Goal: Task Accomplishment & Management: Use online tool/utility

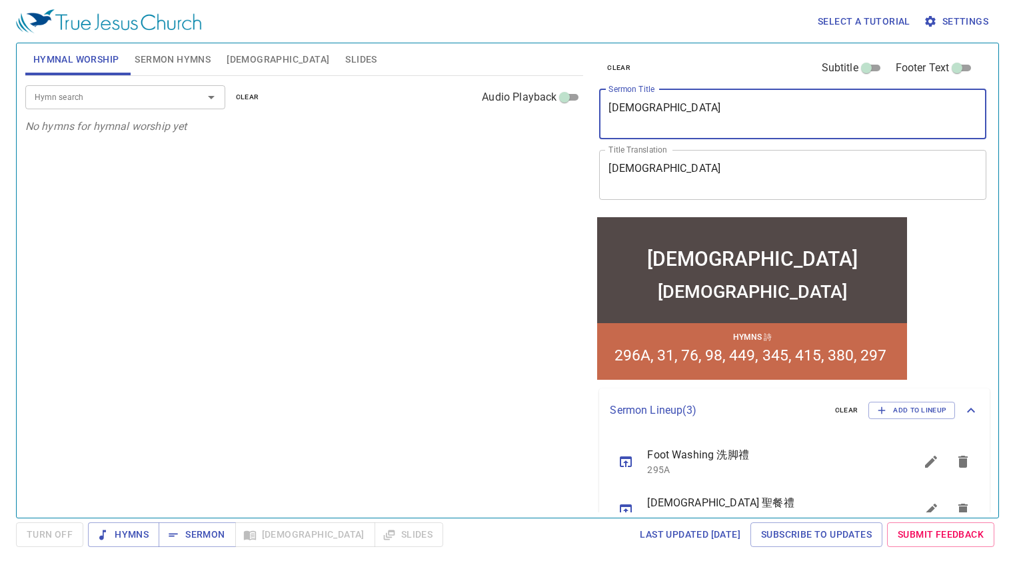
click at [687, 124] on textarea "Holy Communion" at bounding box center [793, 113] width 369 height 25
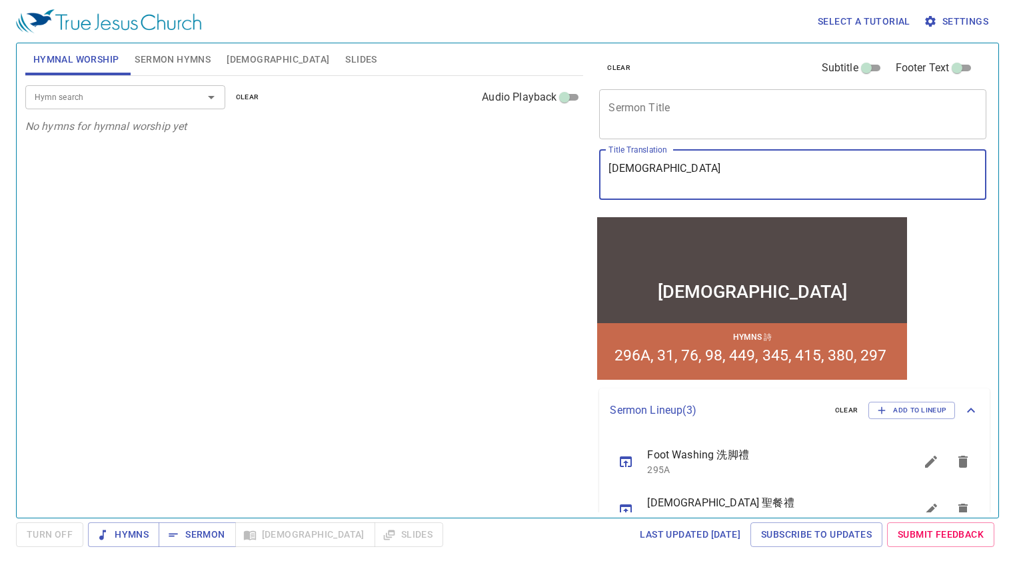
click at [611, 69] on span "clear" at bounding box center [618, 68] width 23 height 12
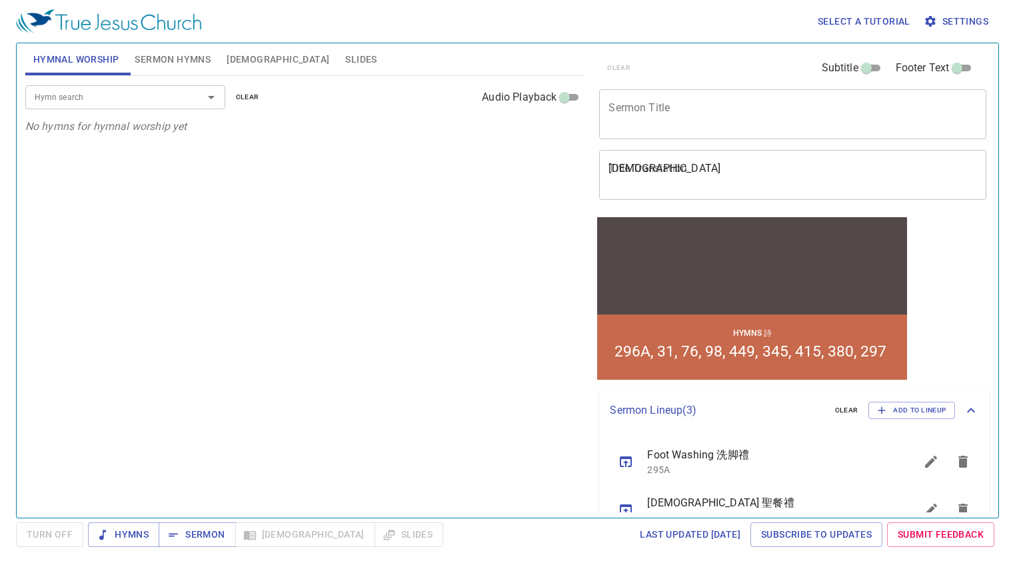
click at [835, 411] on span "clear" at bounding box center [846, 411] width 23 height 12
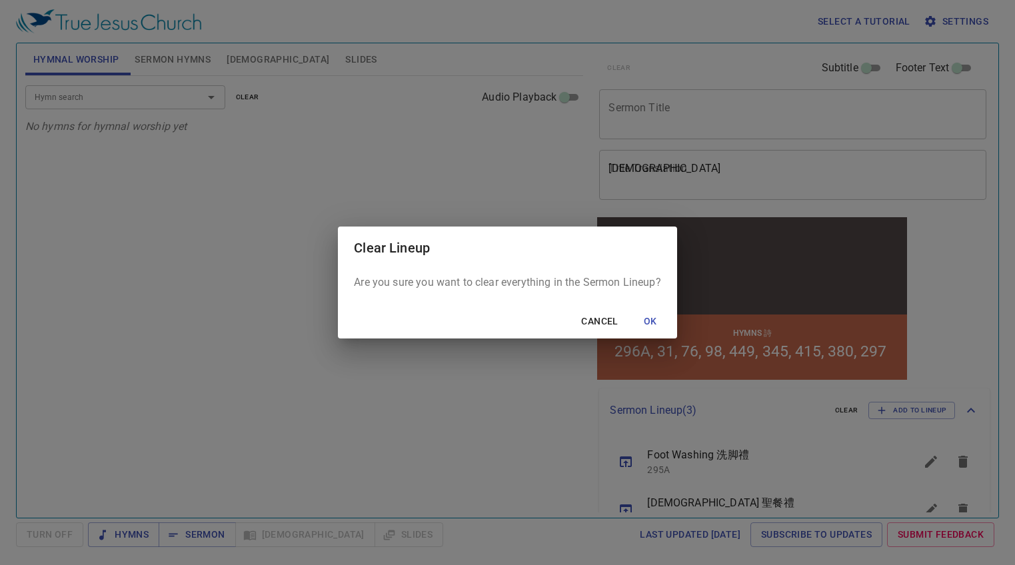
click at [662, 318] on span "OK" at bounding box center [651, 321] width 32 height 17
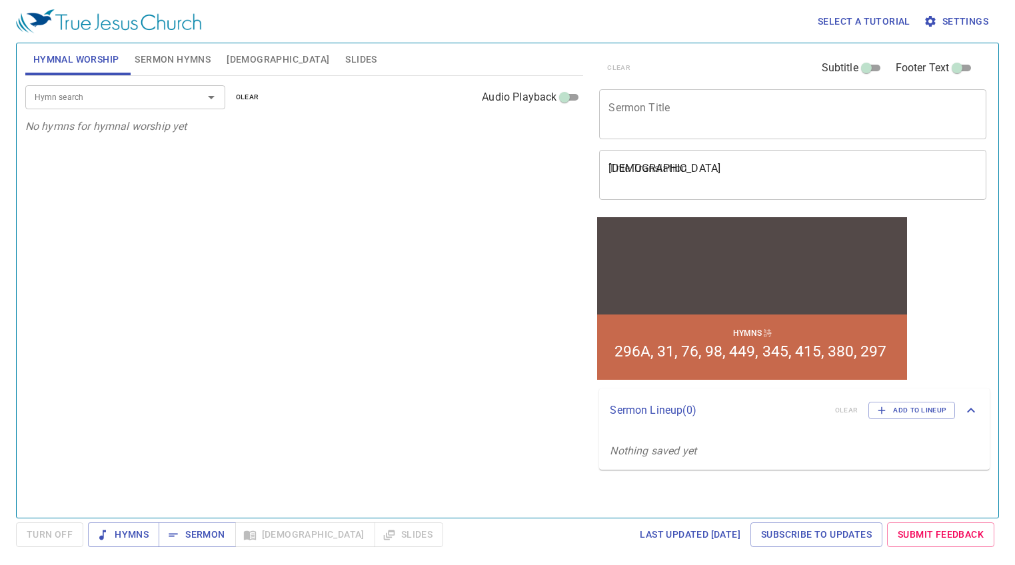
click at [132, 63] on button "Sermon Hymns" at bounding box center [173, 59] width 92 height 32
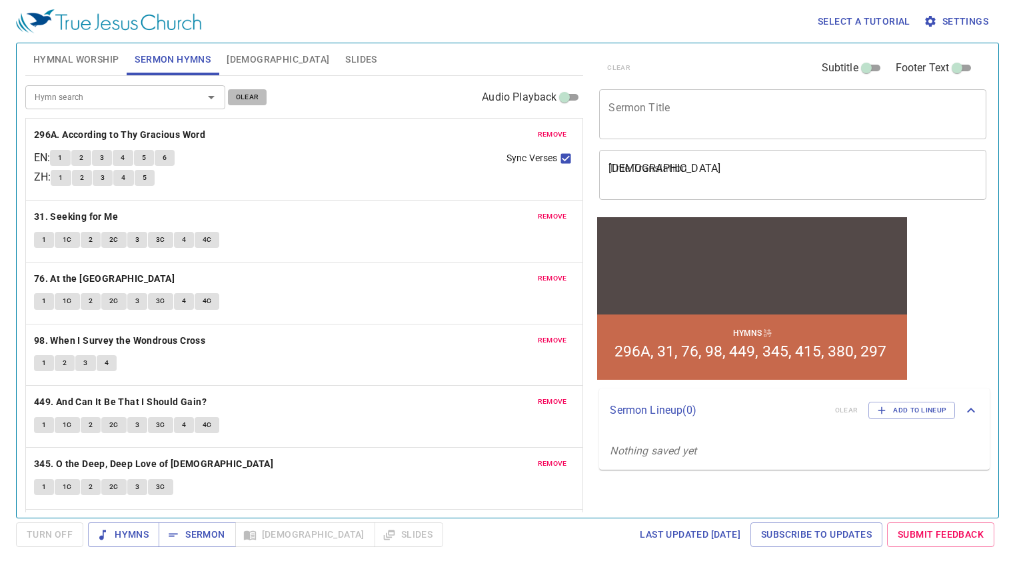
click at [239, 96] on span "clear" at bounding box center [247, 97] width 23 height 12
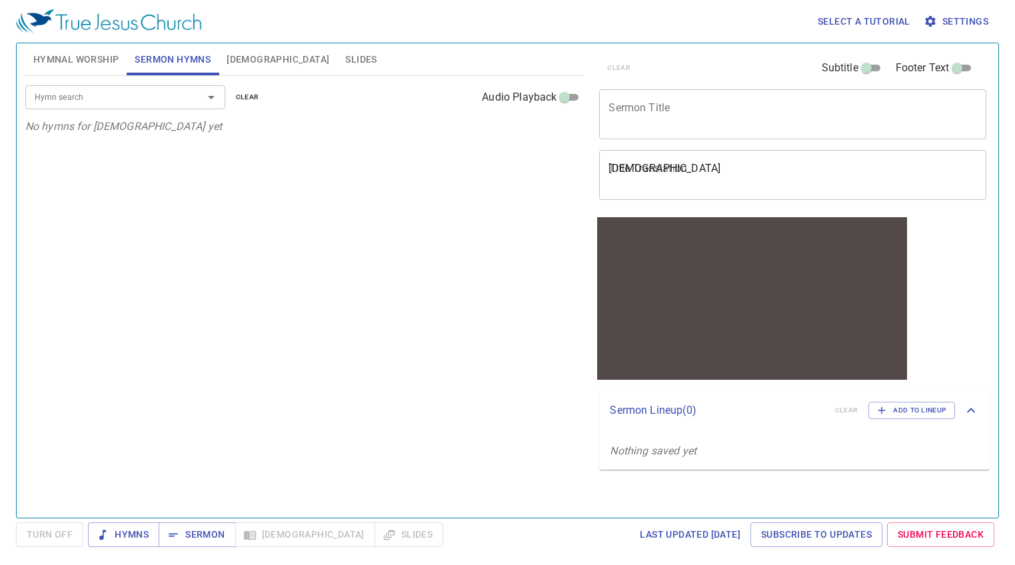
click at [189, 315] on div "Hymn search Hymn search clear Audio Playback No hymns for sermon yet" at bounding box center [304, 291] width 559 height 431
click at [337, 51] on button "Slides" at bounding box center [360, 59] width 47 height 32
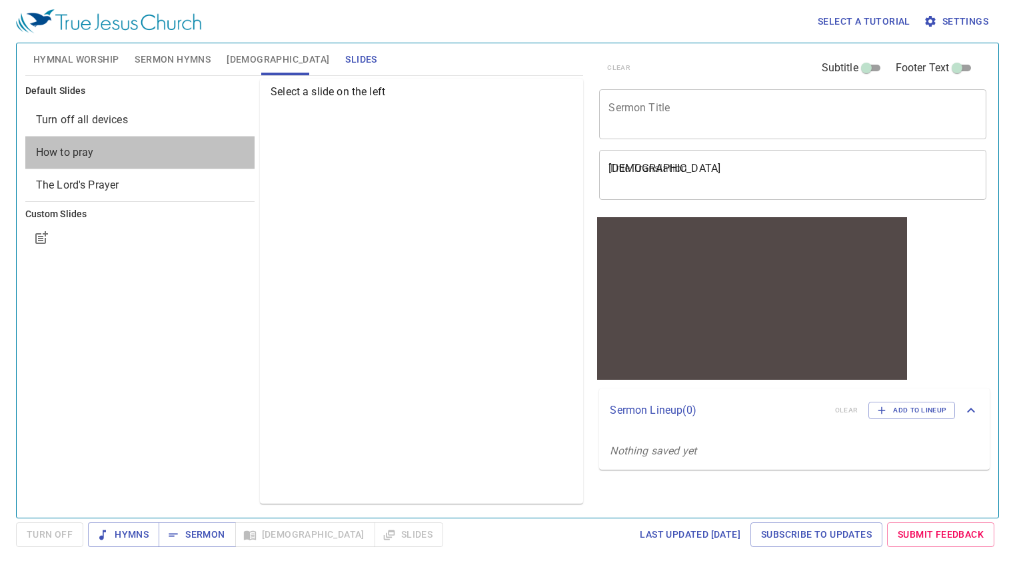
click at [93, 151] on span "How to pray" at bounding box center [65, 152] width 58 height 13
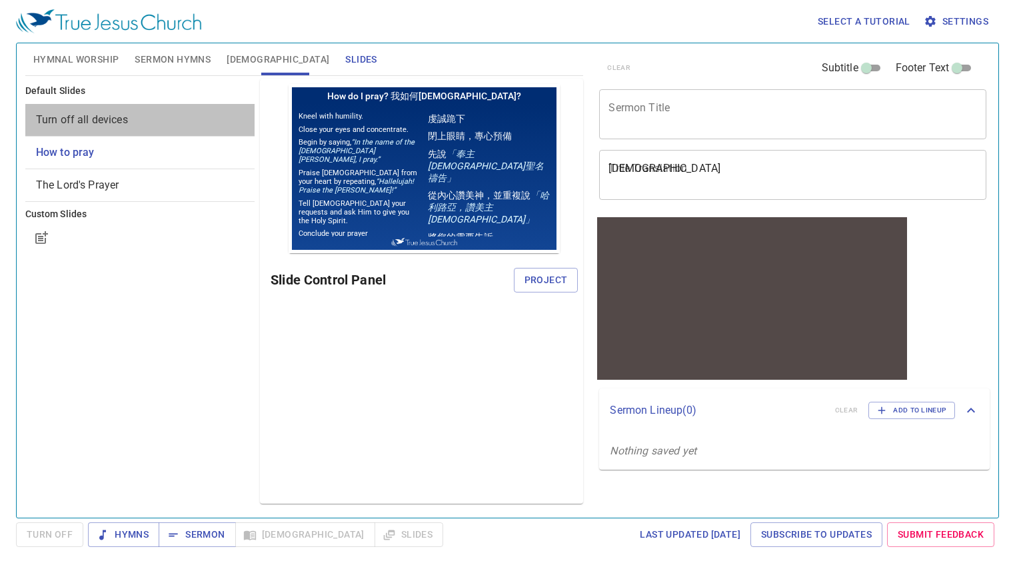
click at [94, 135] on div "Turn off all devices" at bounding box center [139, 120] width 229 height 32
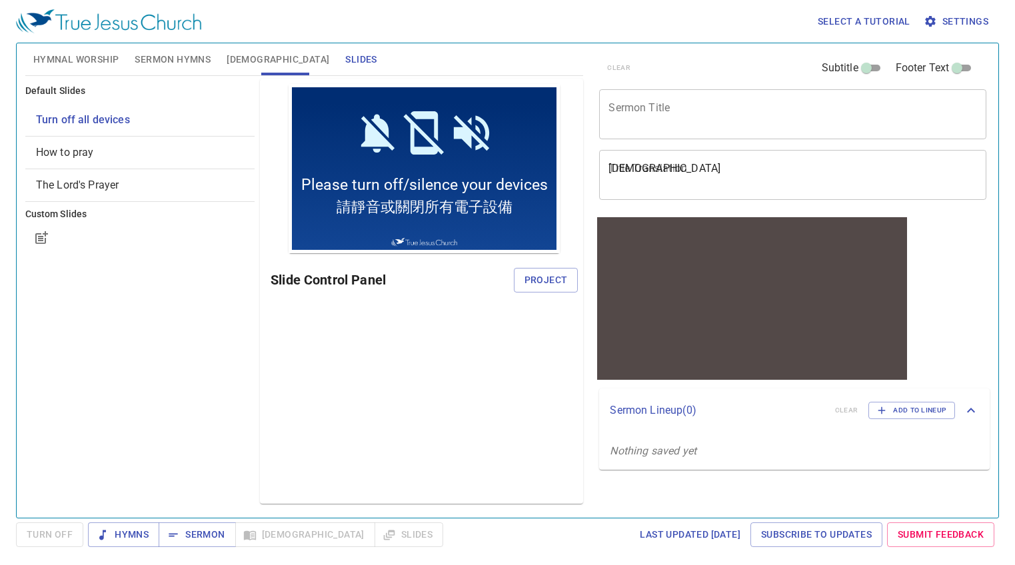
click at [155, 131] on div "Turn off all devices" at bounding box center [139, 120] width 229 height 32
click at [562, 281] on span "Project" at bounding box center [546, 280] width 43 height 17
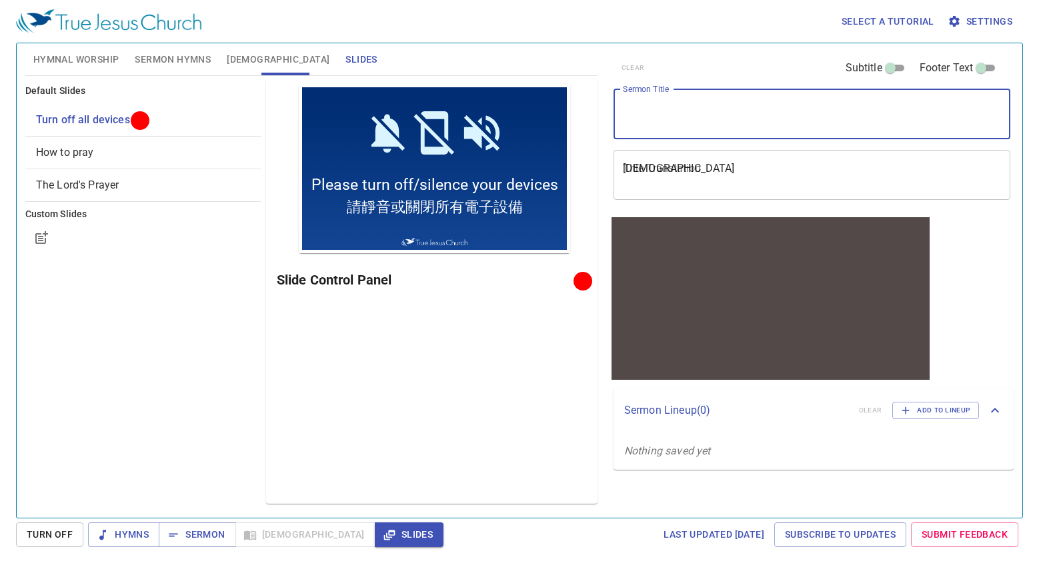
click at [683, 106] on textarea "Sermon Title" at bounding box center [812, 113] width 379 height 25
paste textarea "Rooted and Built Up 生根建造 318, 363"
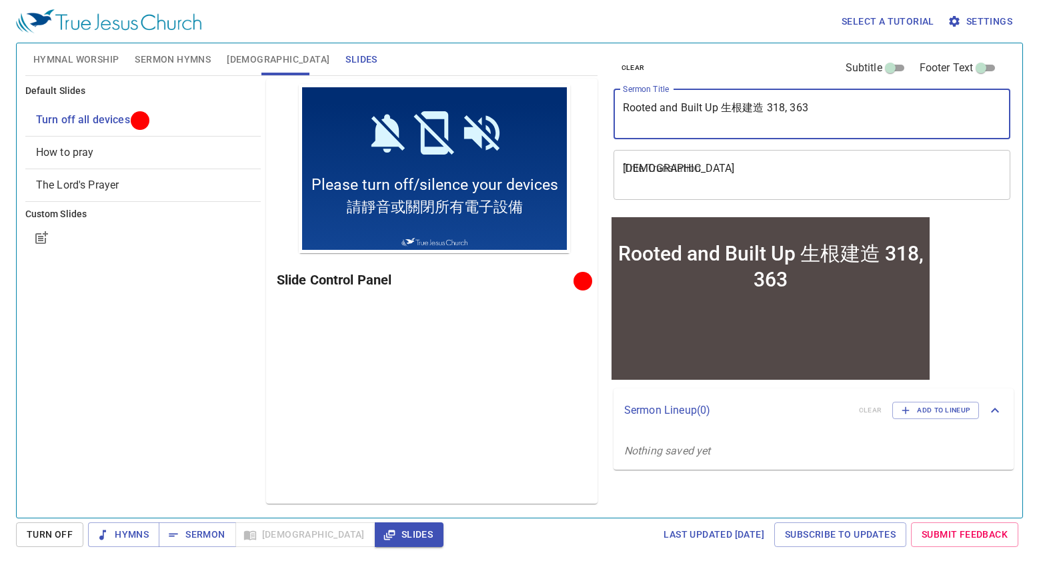
drag, startPoint x: 721, startPoint y: 107, endPoint x: 764, endPoint y: 103, distance: 42.9
click at [764, 103] on textarea "Rooted and Built Up 生根建造 318, 363" at bounding box center [812, 113] width 379 height 25
type textarea "Rooted and Built Up 生根建造 318, 363"
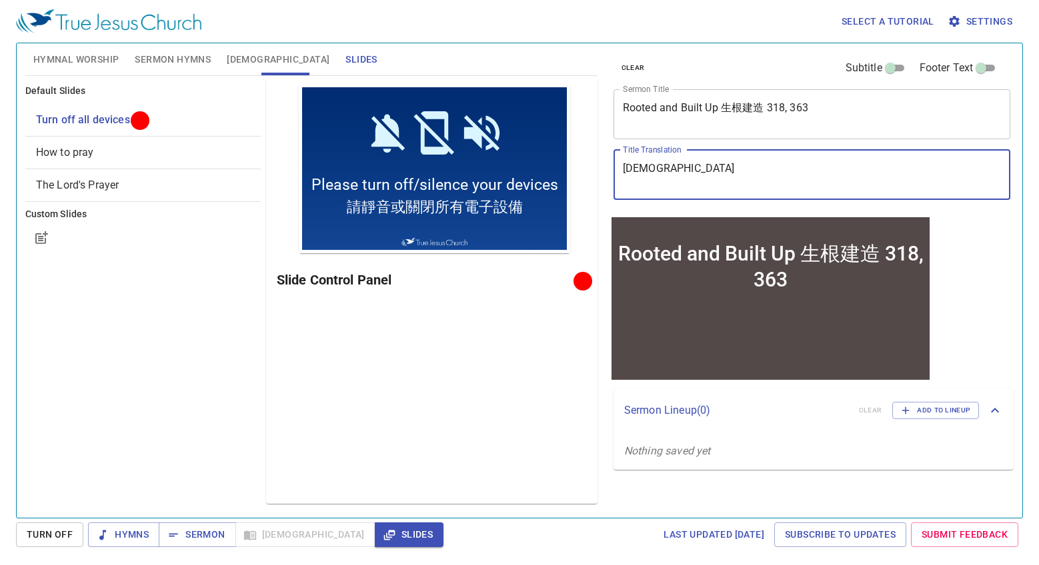
click at [727, 183] on textarea "聖餐禮" at bounding box center [812, 174] width 379 height 25
paste textarea "生根建造"
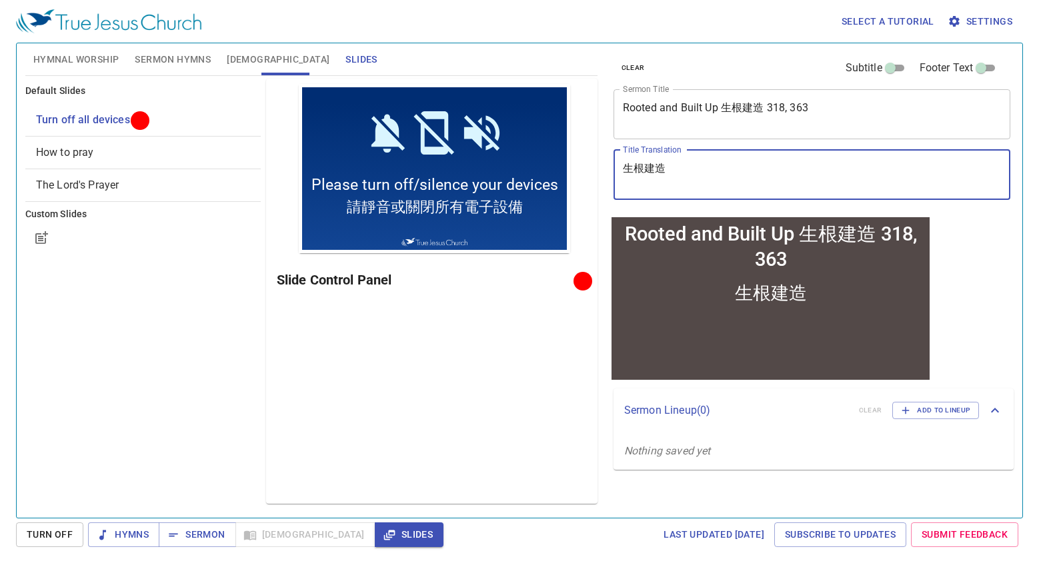
type textarea "生根建造"
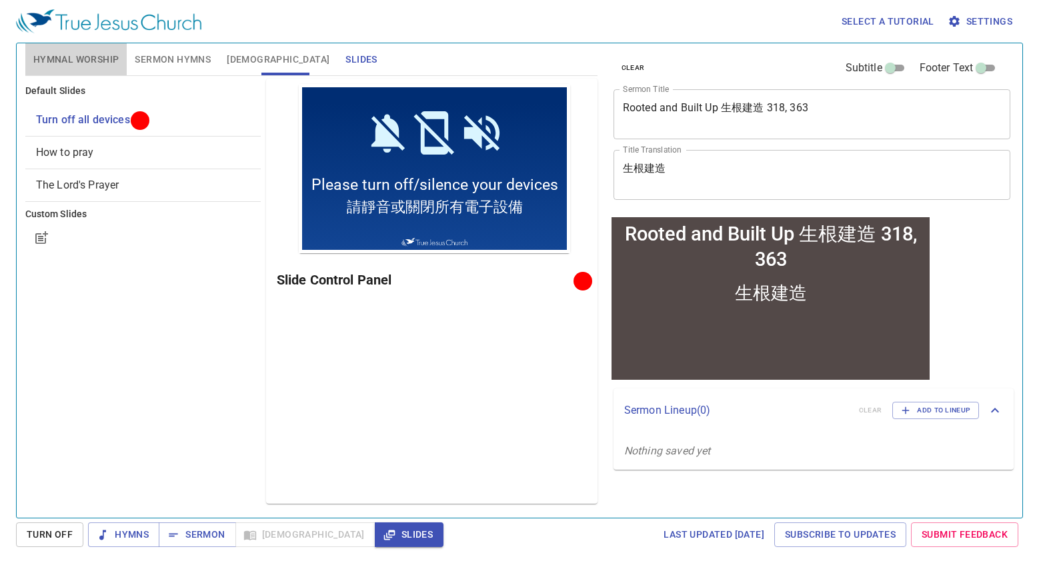
click at [70, 59] on span "Hymnal Worship" at bounding box center [76, 59] width 86 height 17
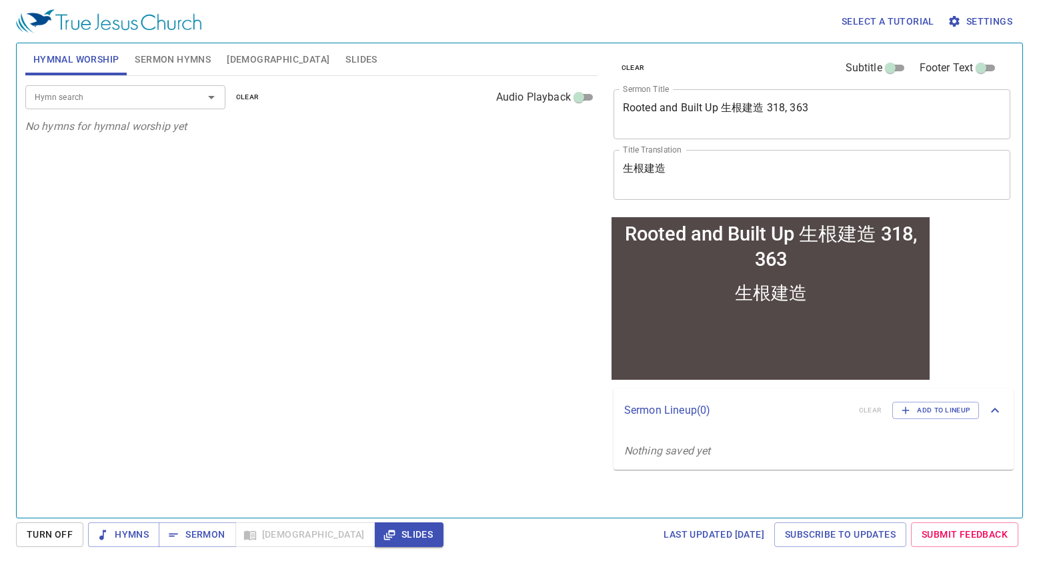
click at [185, 99] on div at bounding box center [202, 97] width 35 height 19
click at [153, 51] on span "Sermon Hymns" at bounding box center [173, 59] width 76 height 17
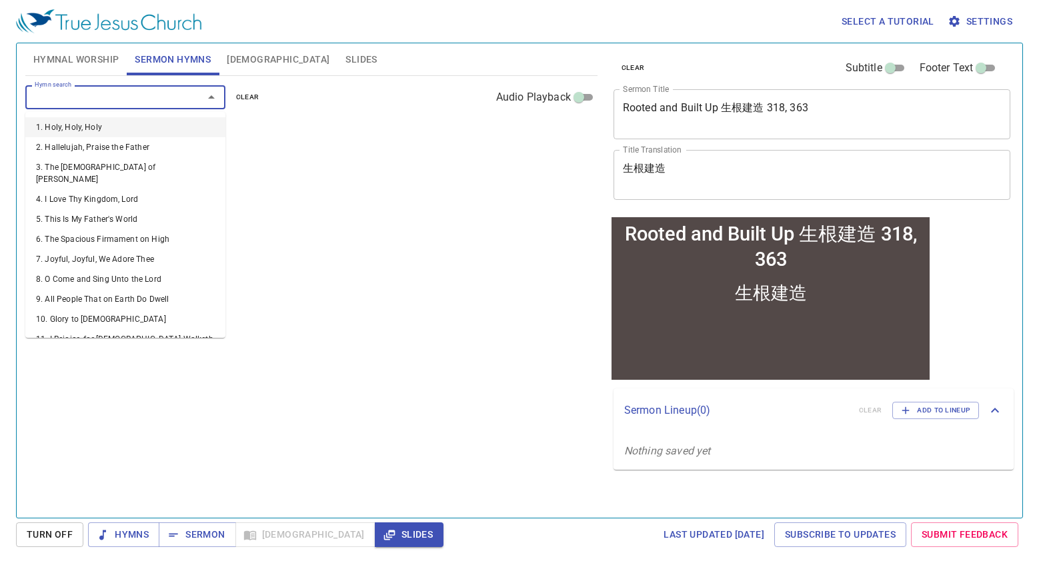
click at [145, 99] on input "Hymn search" at bounding box center [105, 96] width 153 height 15
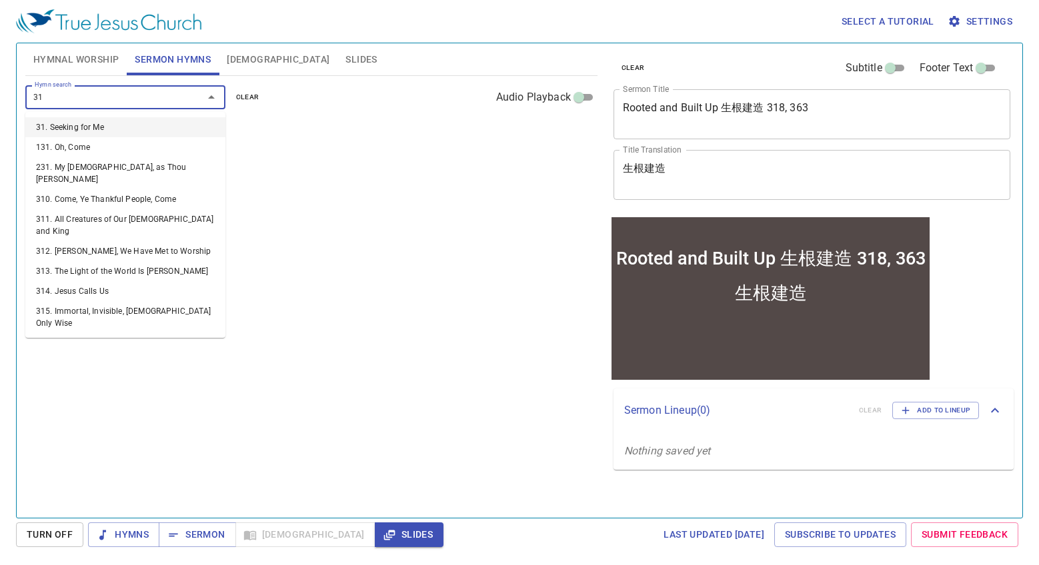
type input "318"
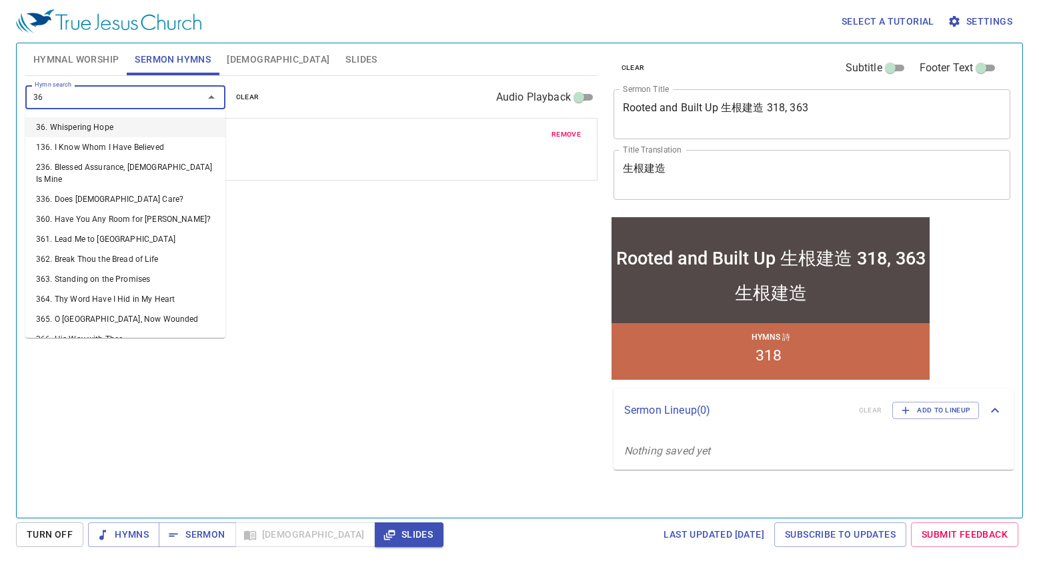
type input "363"
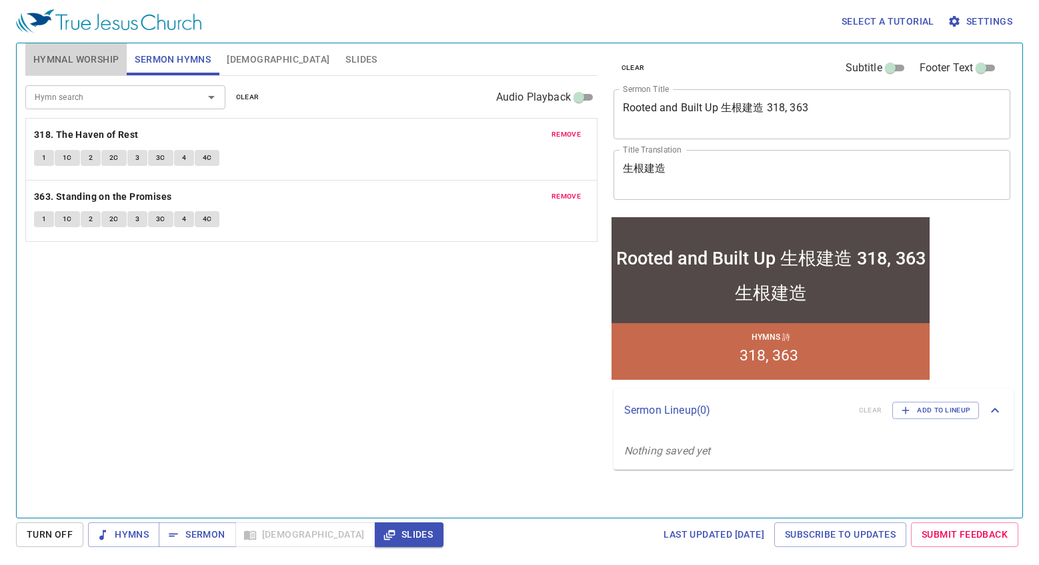
click at [60, 57] on span "Hymnal Worship" at bounding box center [76, 59] width 86 height 17
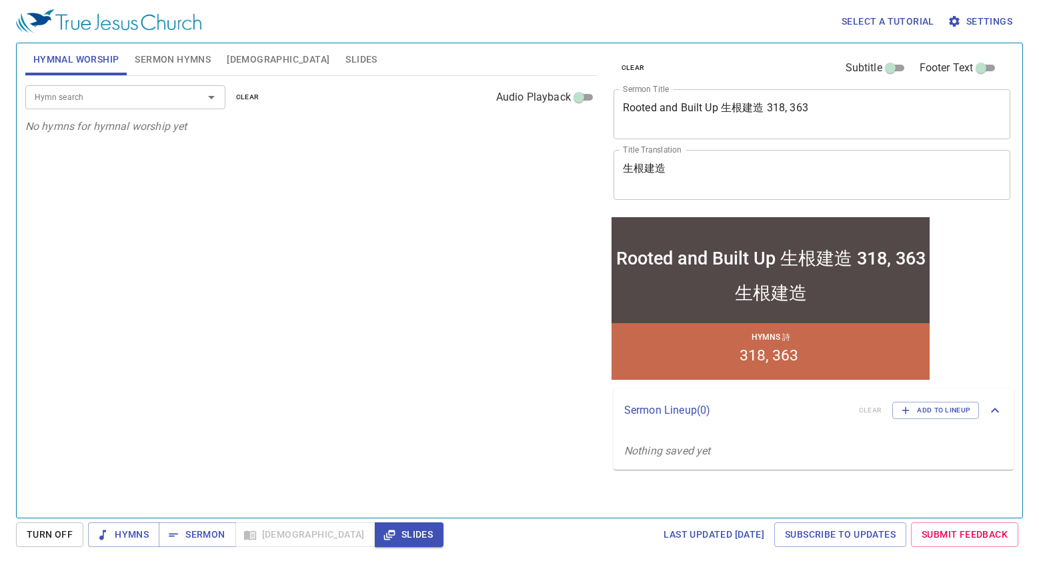
click at [125, 96] on input "Hymn search" at bounding box center [105, 96] width 153 height 15
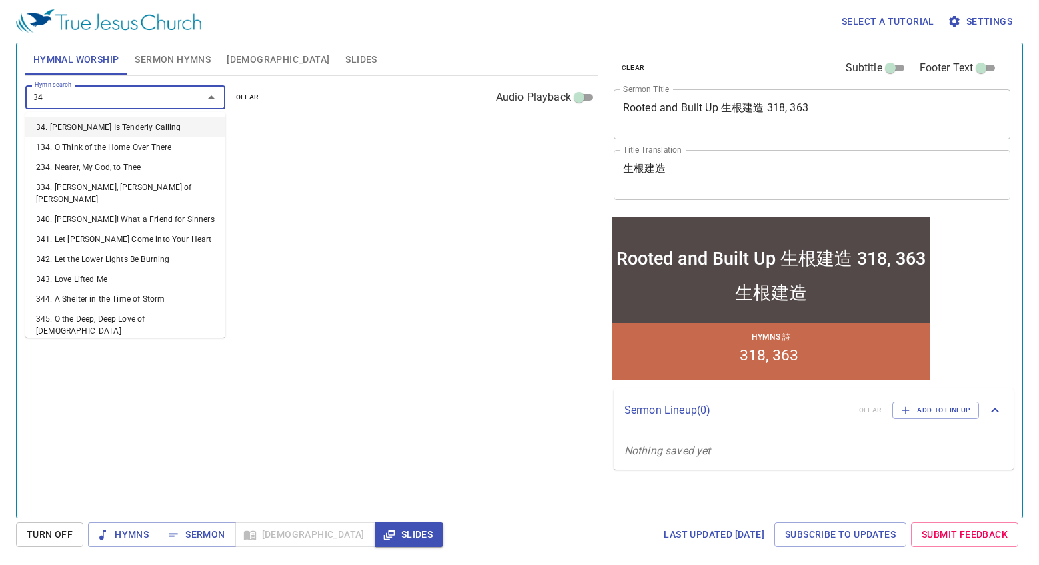
type input "345"
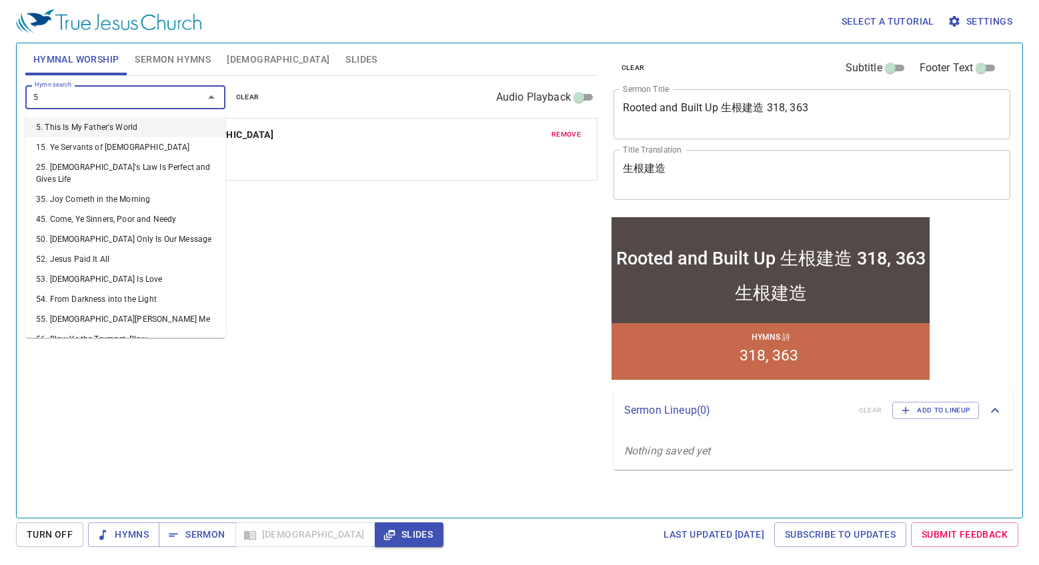
type input "59"
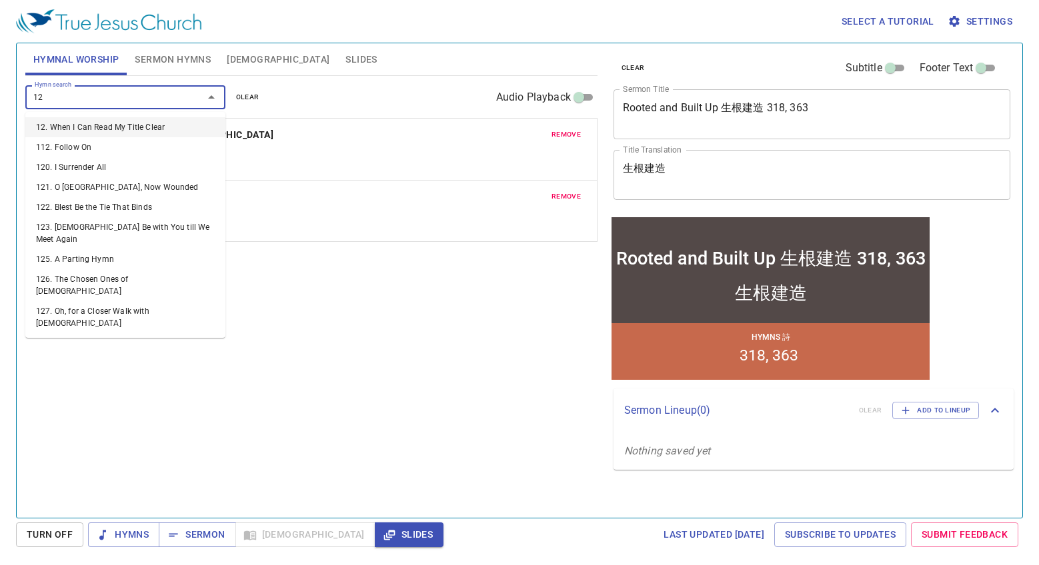
type input "129"
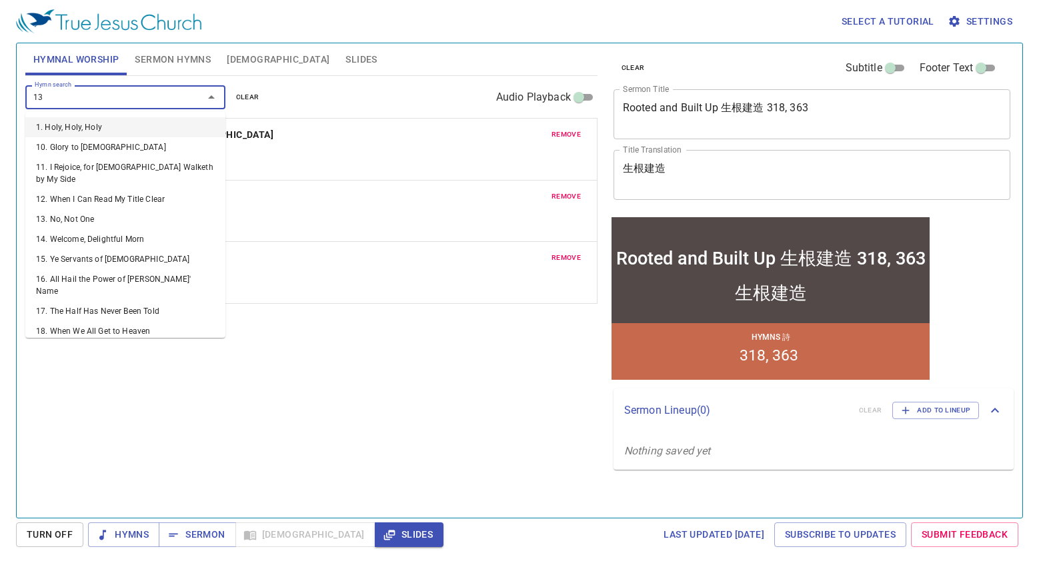
type input "131"
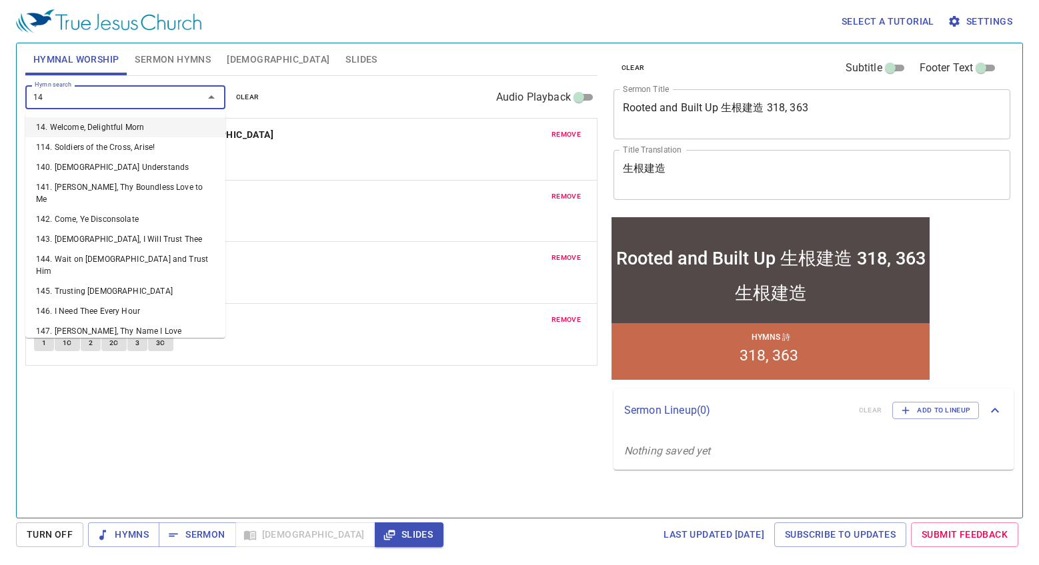
type input "147"
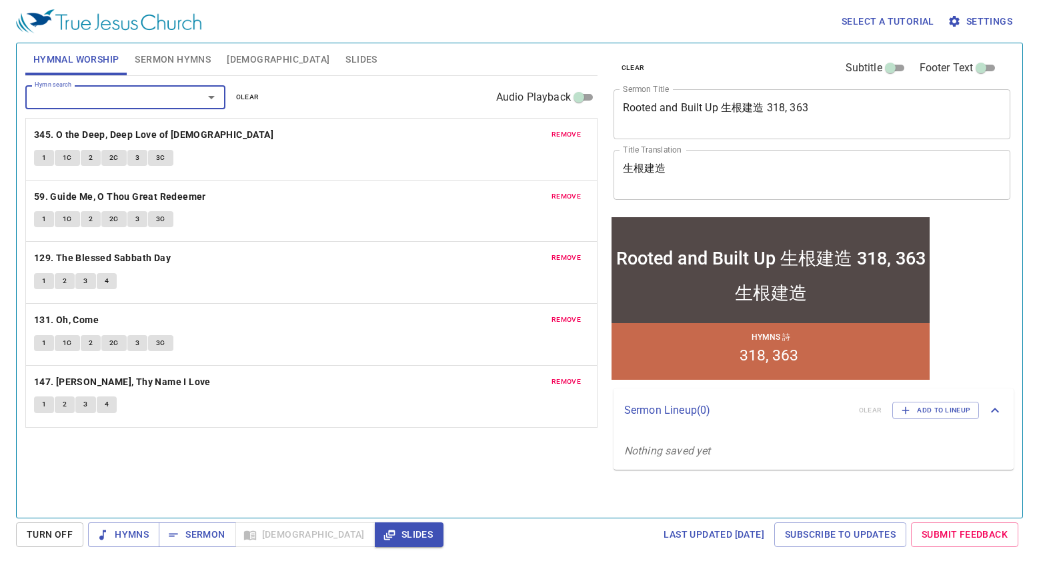
click at [924, 397] on div "Sermon Lineup ( 0 ) clear Add to Lineup" at bounding box center [813, 411] width 400 height 44
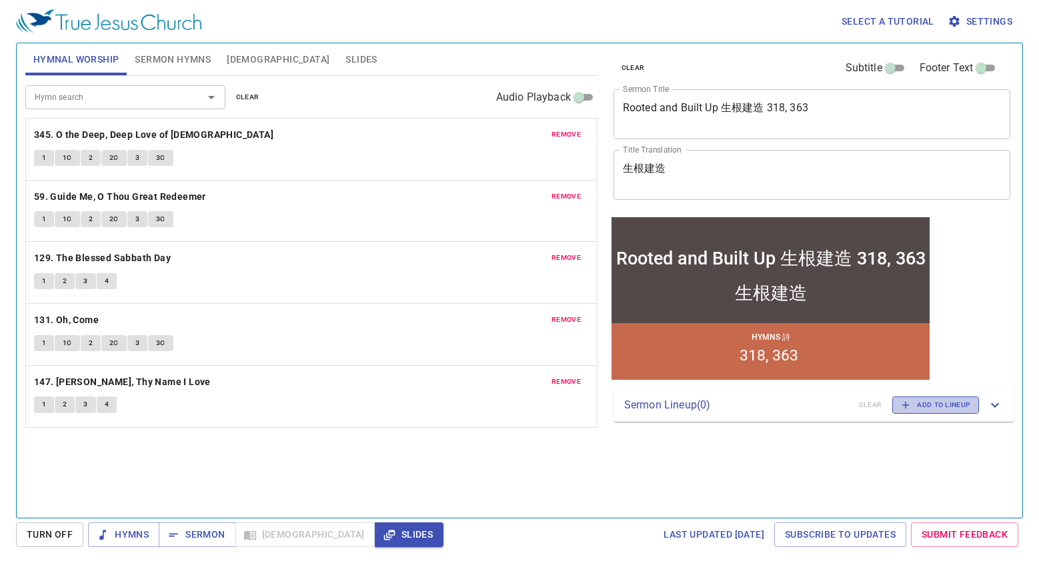
click at [925, 405] on span "Add to Lineup" at bounding box center [935, 405] width 69 height 12
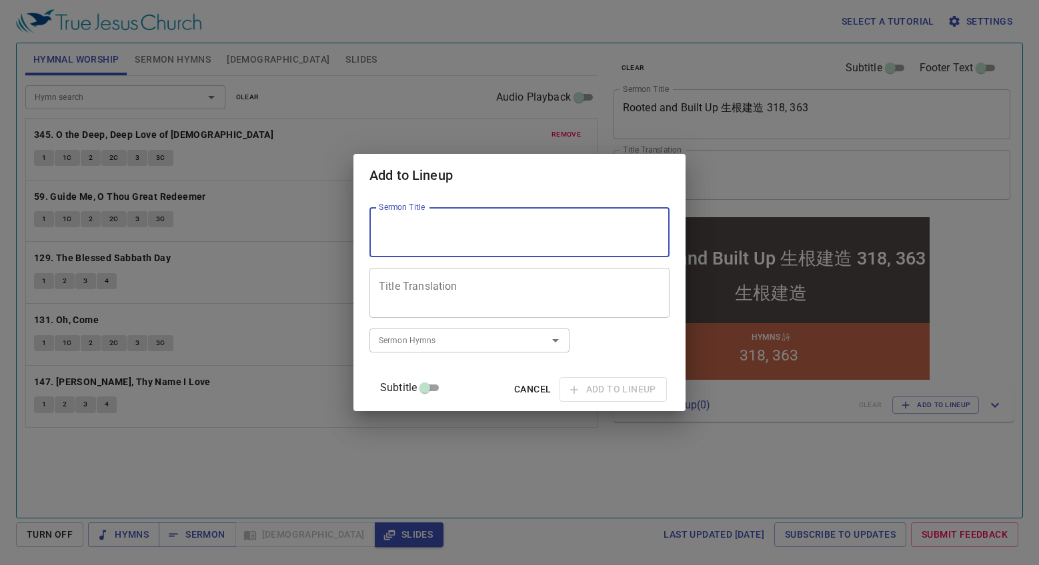
click at [467, 241] on textarea "Sermon Title" at bounding box center [519, 232] width 281 height 25
type textarea "RE Opening Ceremony"
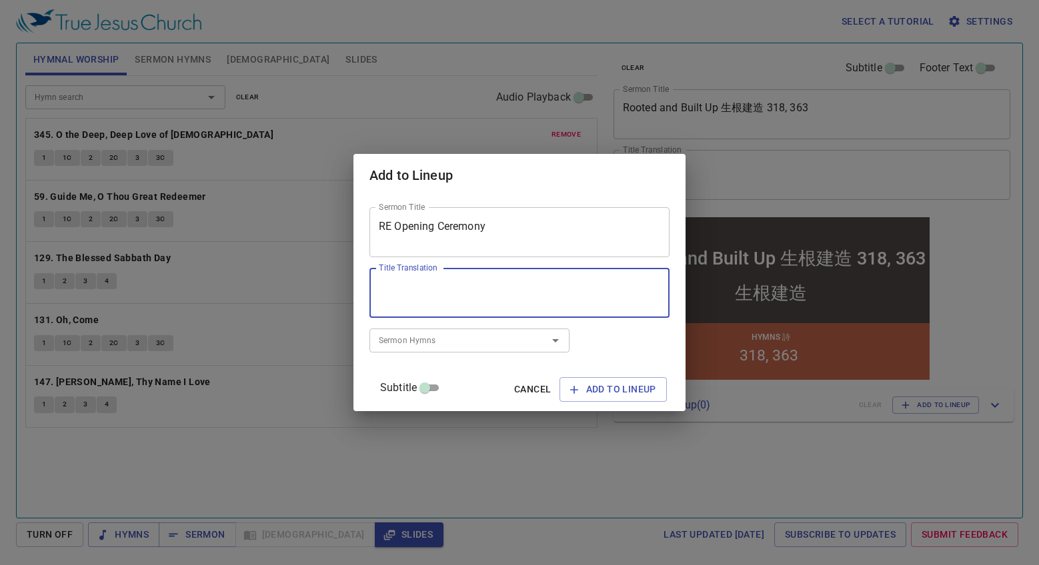
paste textarea "宗教教育開學典禮"
type textarea "宗教教育開學典禮"
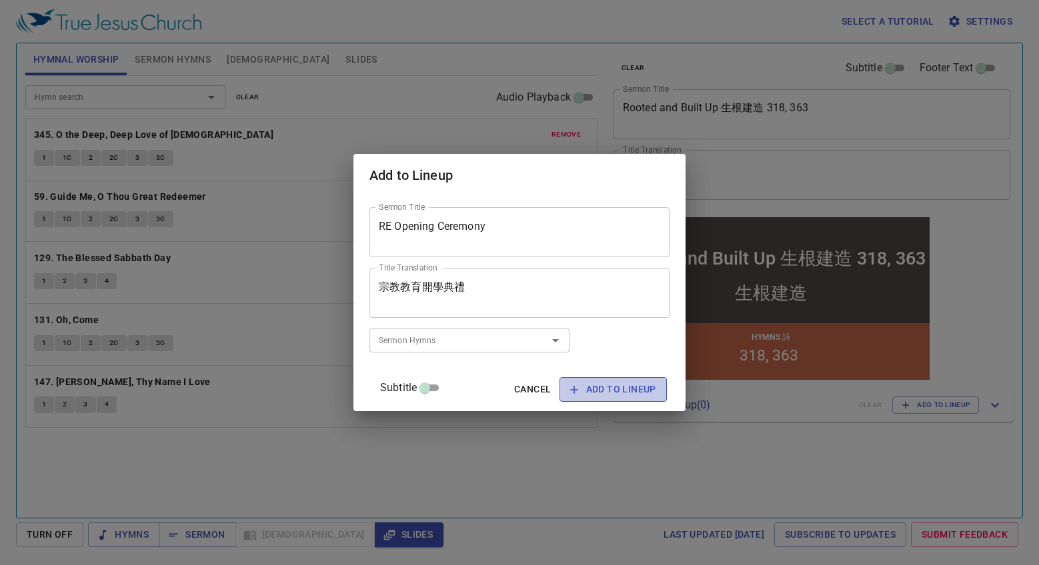
click at [570, 393] on span "Add to Lineup" at bounding box center [613, 389] width 86 height 17
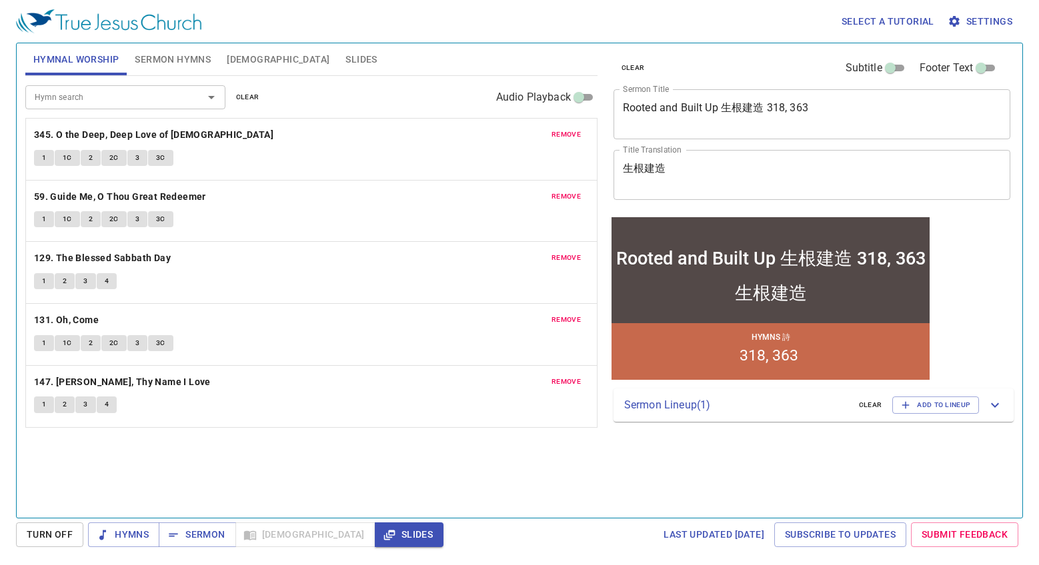
drag, startPoint x: 821, startPoint y: 409, endPoint x: 847, endPoint y: 414, distance: 25.9
click at [820, 408] on p "Sermon Lineup ( 1 )" at bounding box center [736, 405] width 224 height 16
click at [145, 53] on span "Sermon Hymns" at bounding box center [173, 59] width 76 height 17
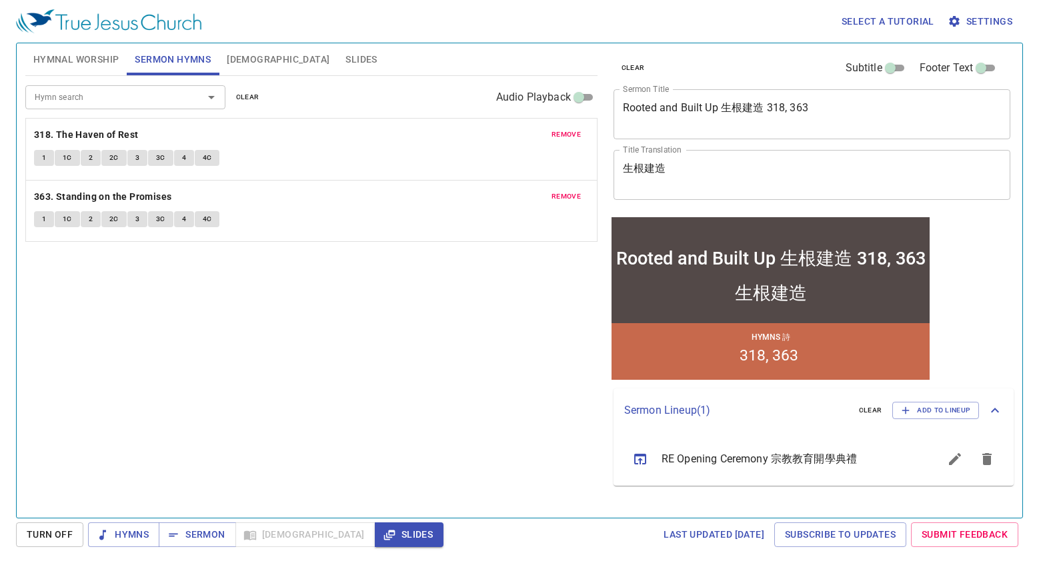
click at [86, 67] on span "Hymnal Worship" at bounding box center [76, 59] width 86 height 17
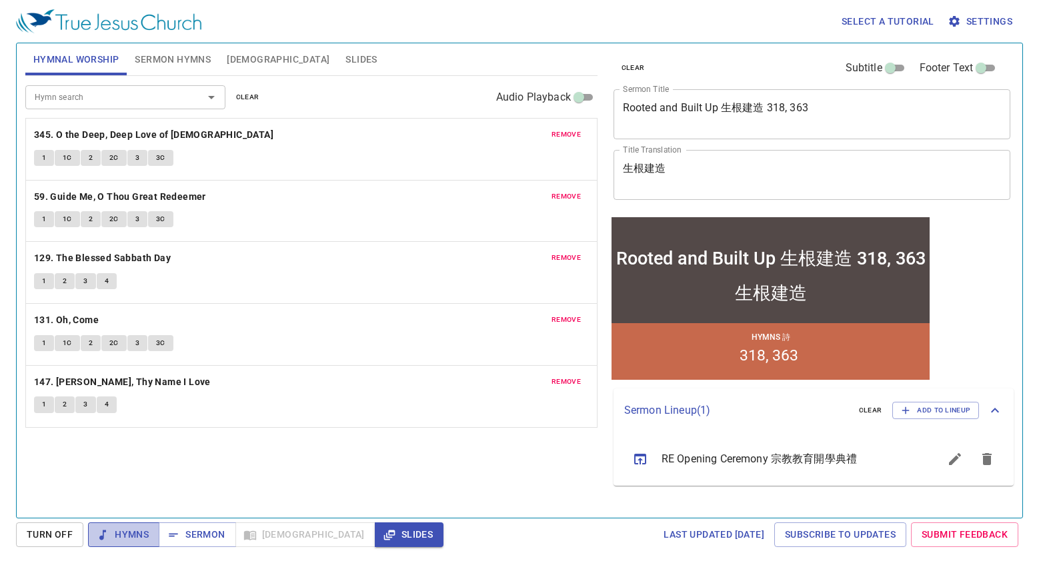
click at [142, 529] on span "Hymns" at bounding box center [124, 535] width 50 height 17
click at [43, 156] on button "1" at bounding box center [44, 158] width 20 height 16
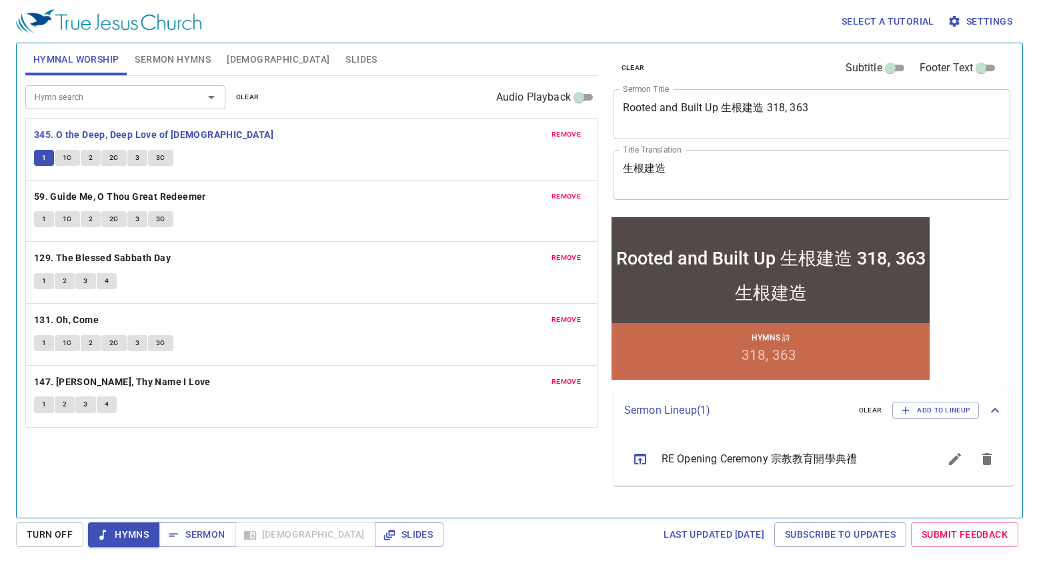
click at [65, 154] on span "1C" at bounding box center [67, 158] width 9 height 12
click at [91, 157] on span "2" at bounding box center [91, 158] width 4 height 12
click at [117, 154] on span "2C" at bounding box center [113, 158] width 9 height 12
click at [137, 152] on span "3" at bounding box center [137, 158] width 4 height 12
click at [160, 159] on span "3C" at bounding box center [160, 158] width 9 height 12
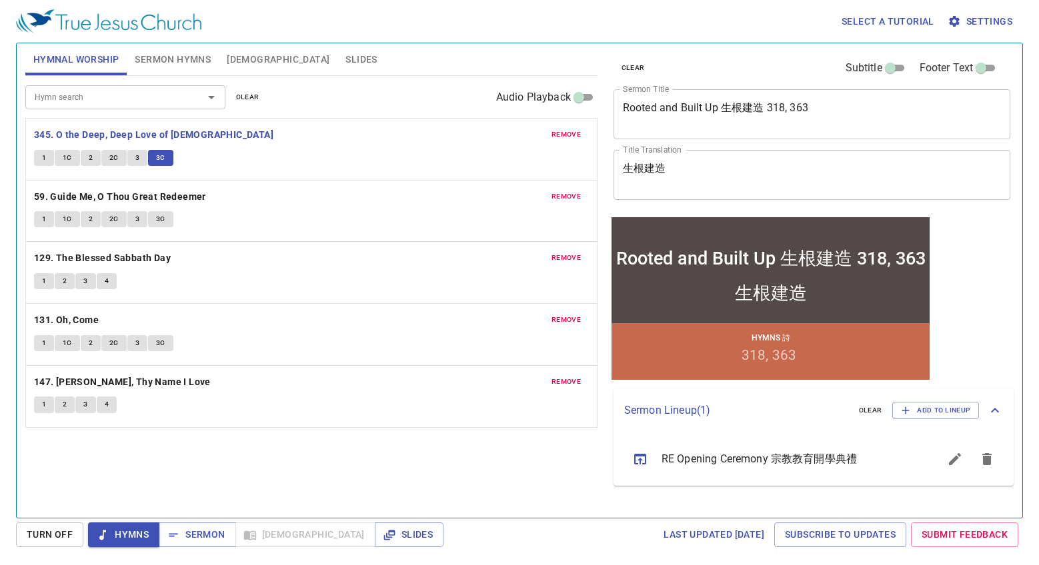
click at [137, 151] on button "3" at bounding box center [137, 158] width 20 height 16
click at [156, 156] on span "3C" at bounding box center [160, 158] width 9 height 12
click at [44, 191] on b "59. Guide Me, O Thou Great Redeemer" at bounding box center [120, 197] width 172 height 17
click at [42, 215] on span "1" at bounding box center [44, 219] width 4 height 12
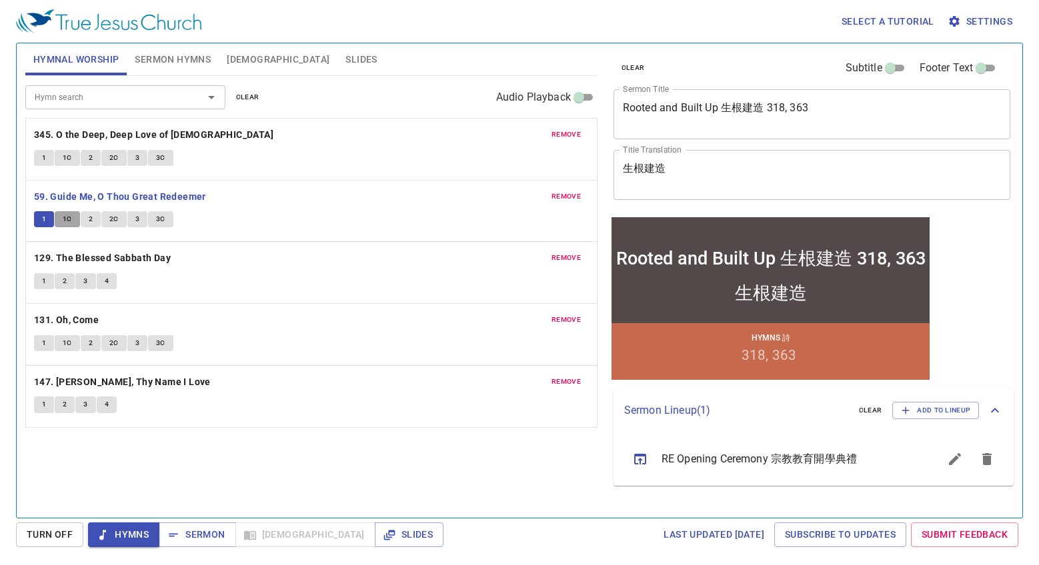
click at [66, 219] on span "1C" at bounding box center [67, 219] width 9 height 12
click at [91, 219] on span "2" at bounding box center [91, 219] width 4 height 12
click at [107, 213] on button "2C" at bounding box center [113, 219] width 25 height 16
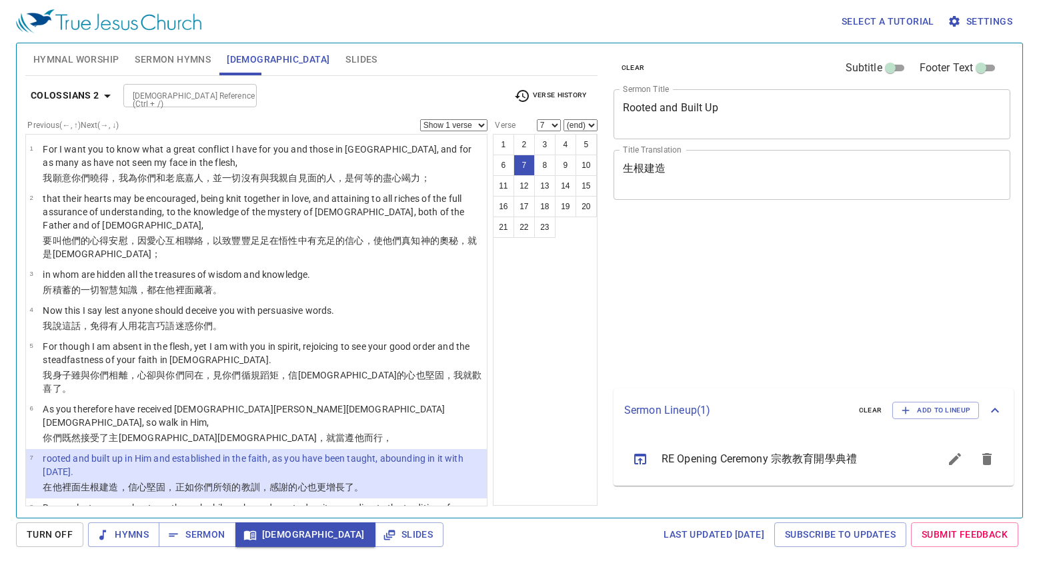
select select "7"
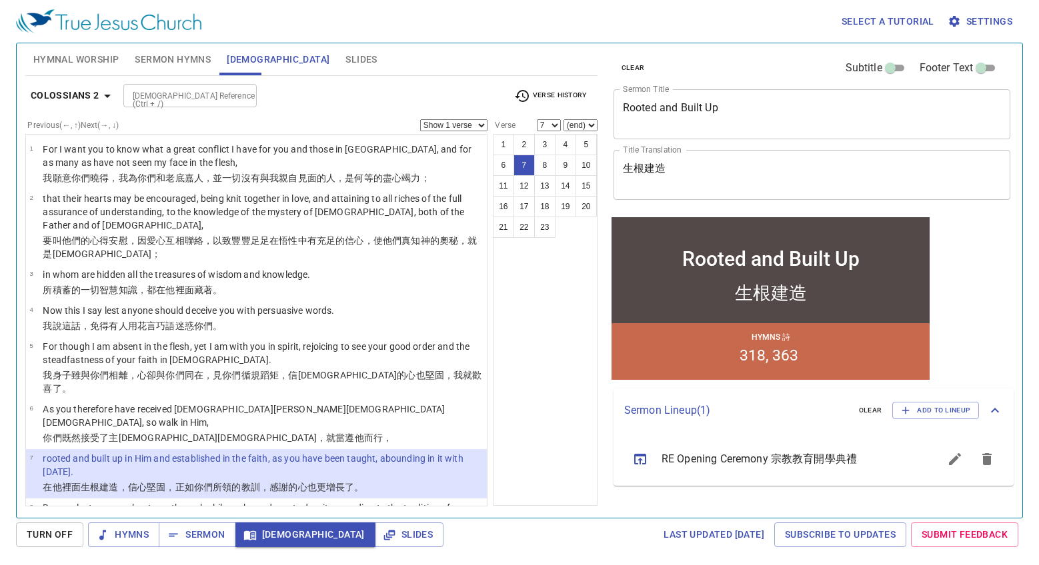
scroll to position [200, 0]
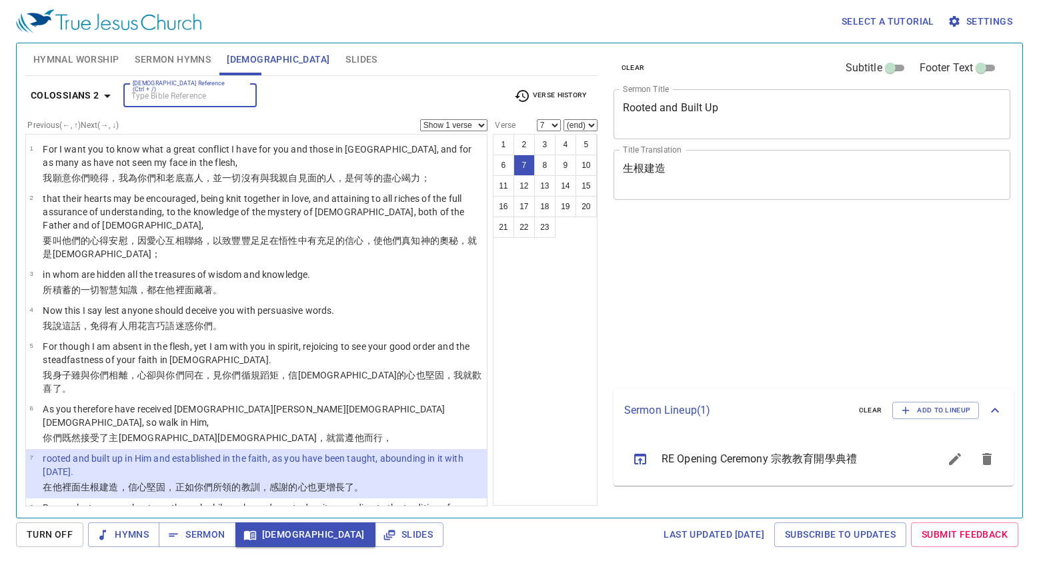
select select "7"
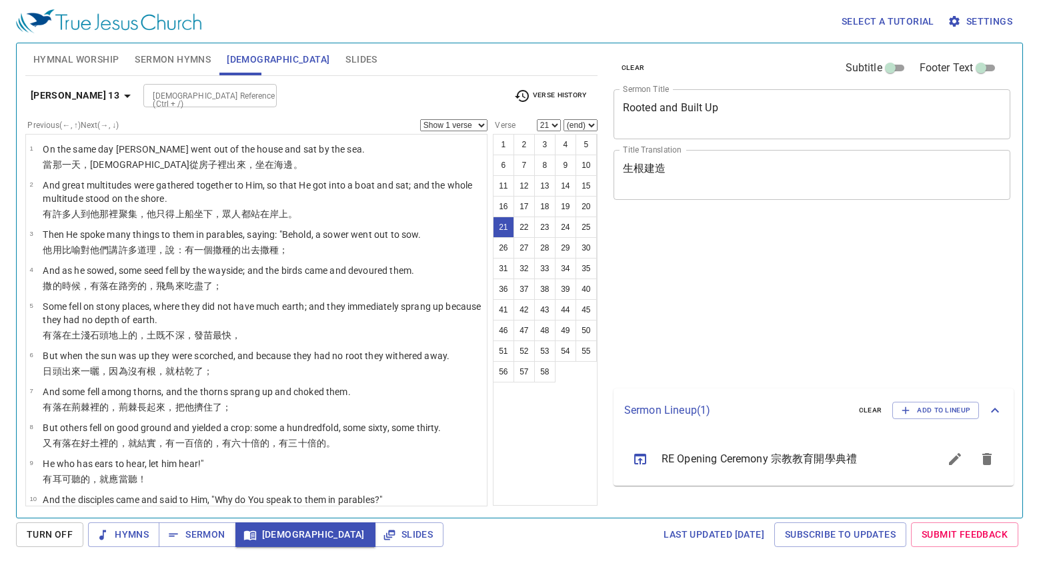
select select "21"
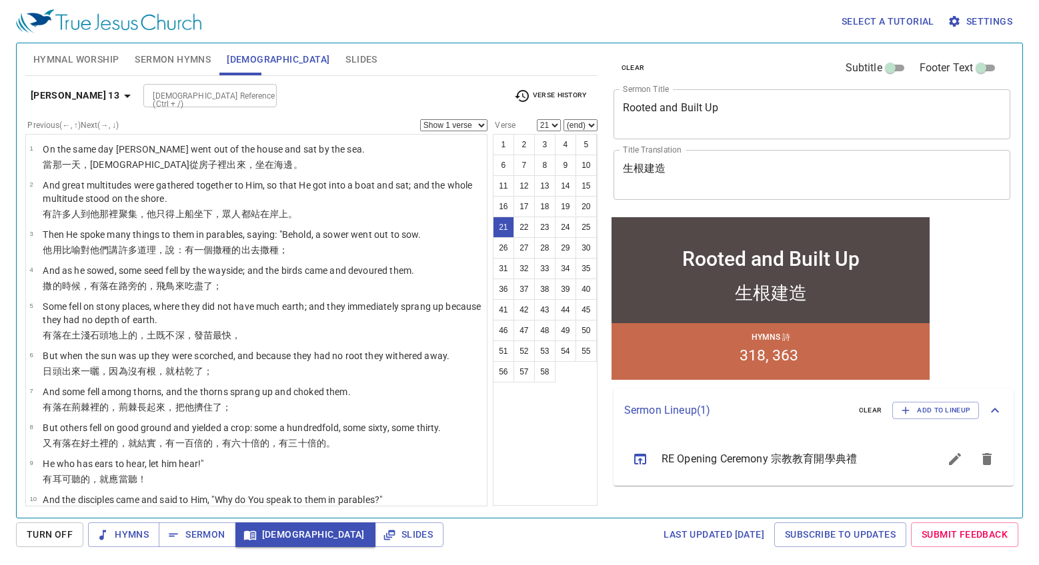
scroll to position [667, 0]
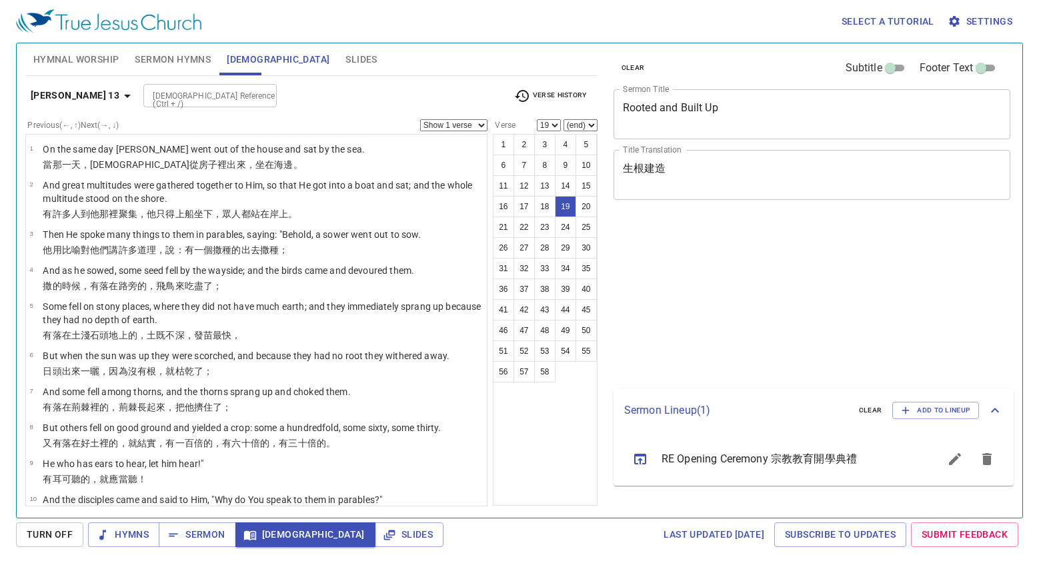
select select "19"
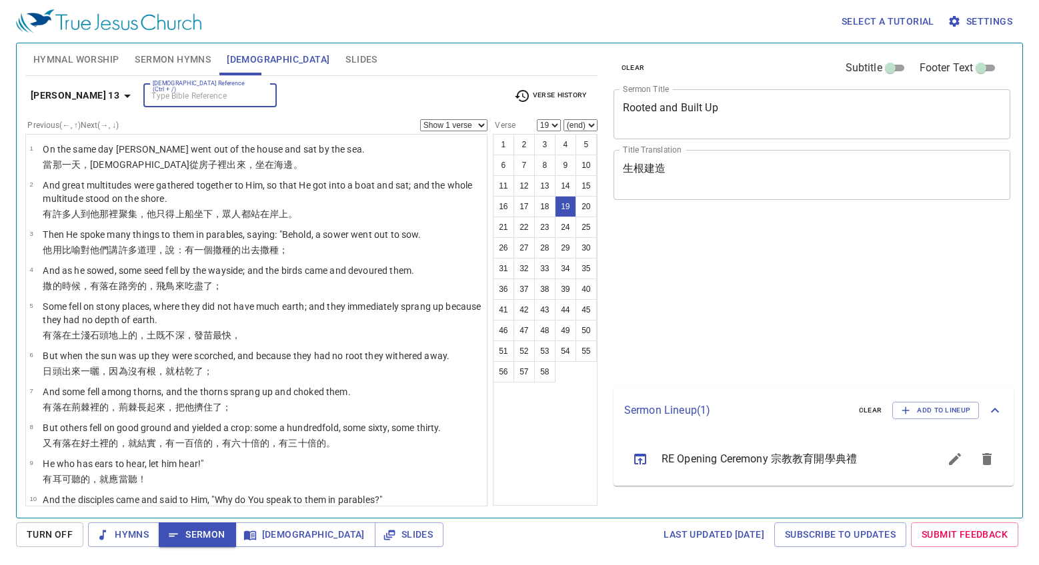
select select "19"
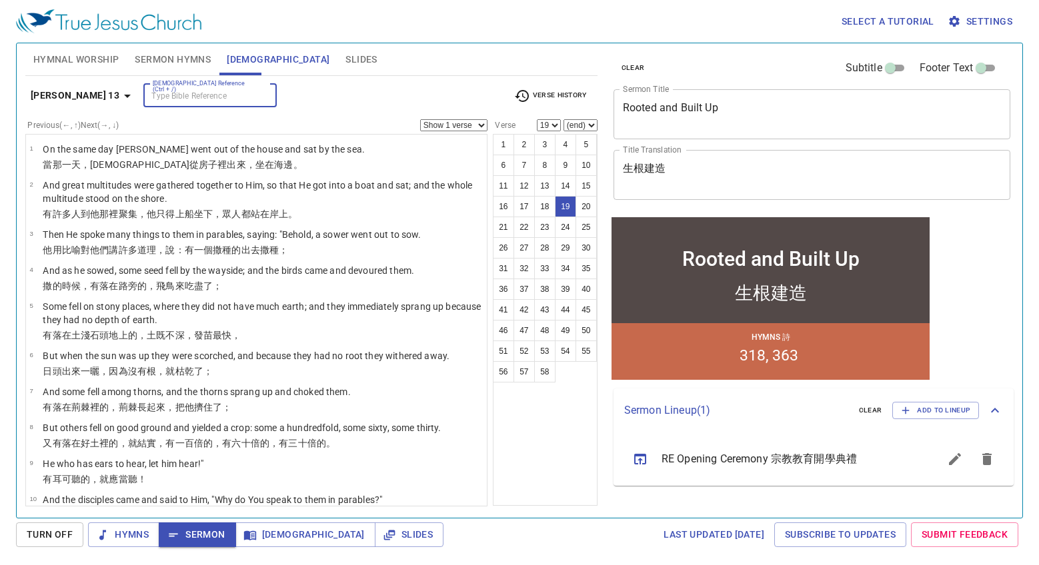
scroll to position [721, 0]
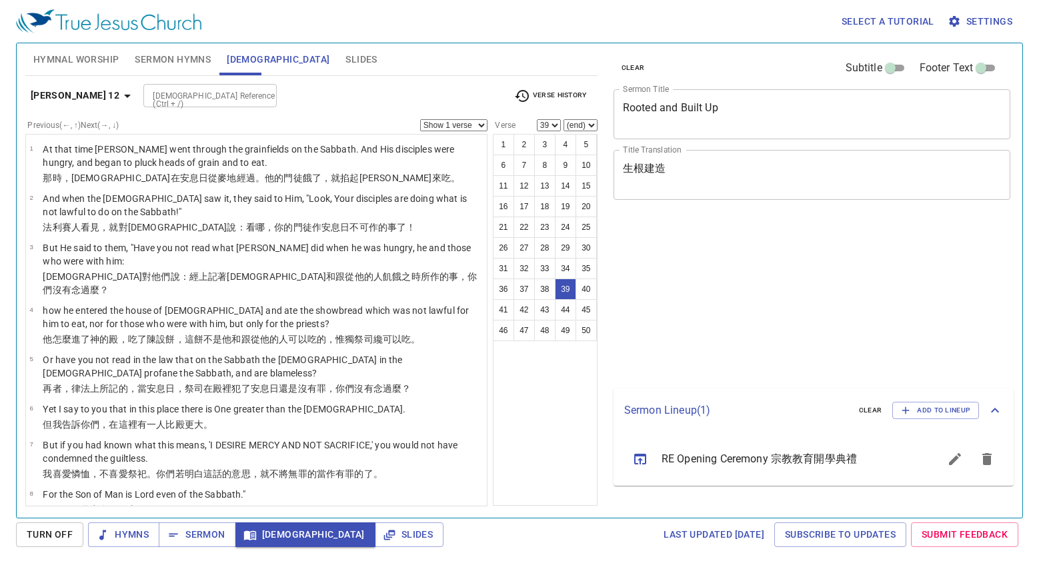
select select "39"
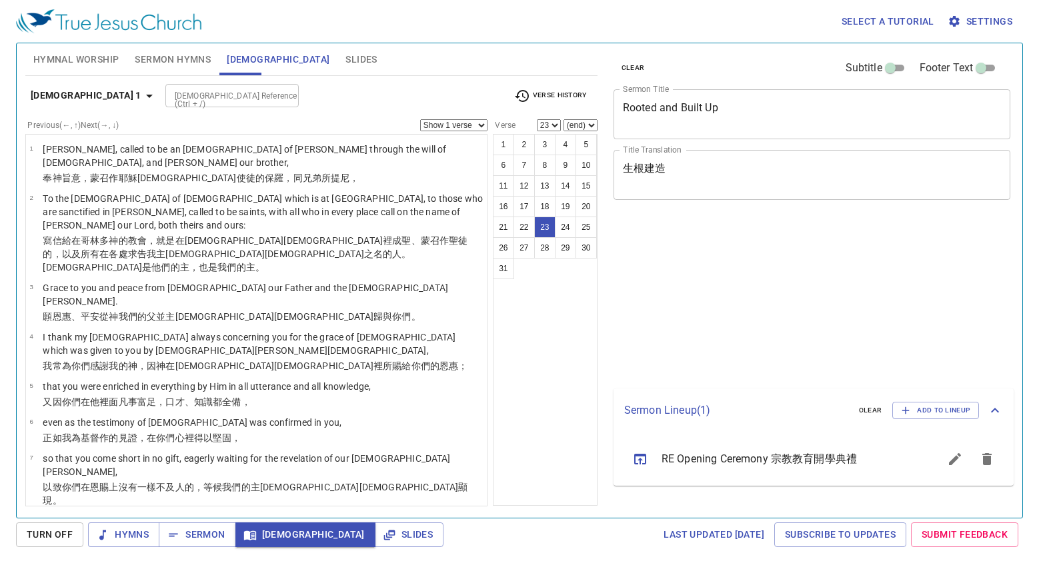
select select "23"
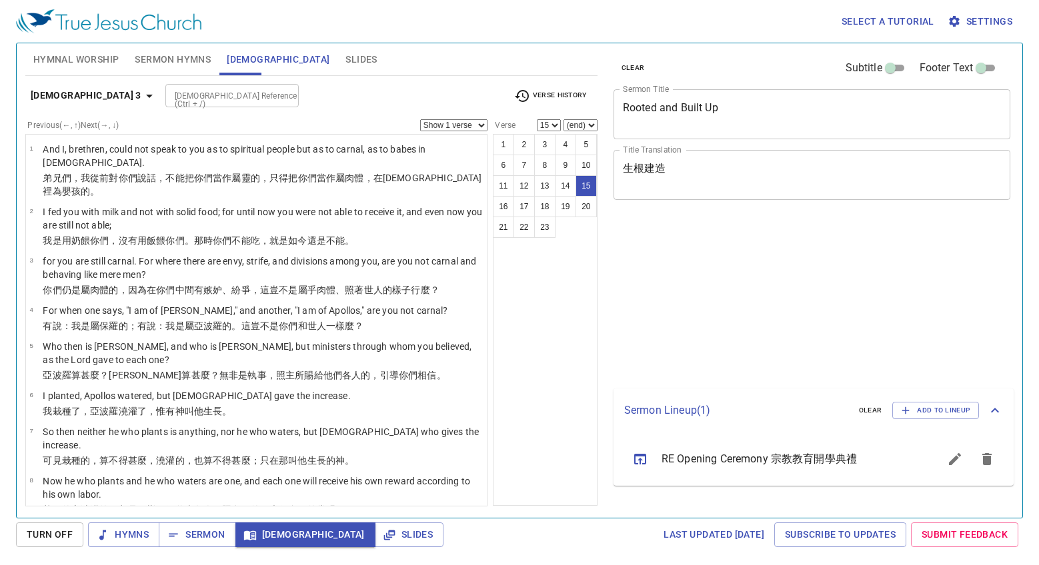
select select "15"
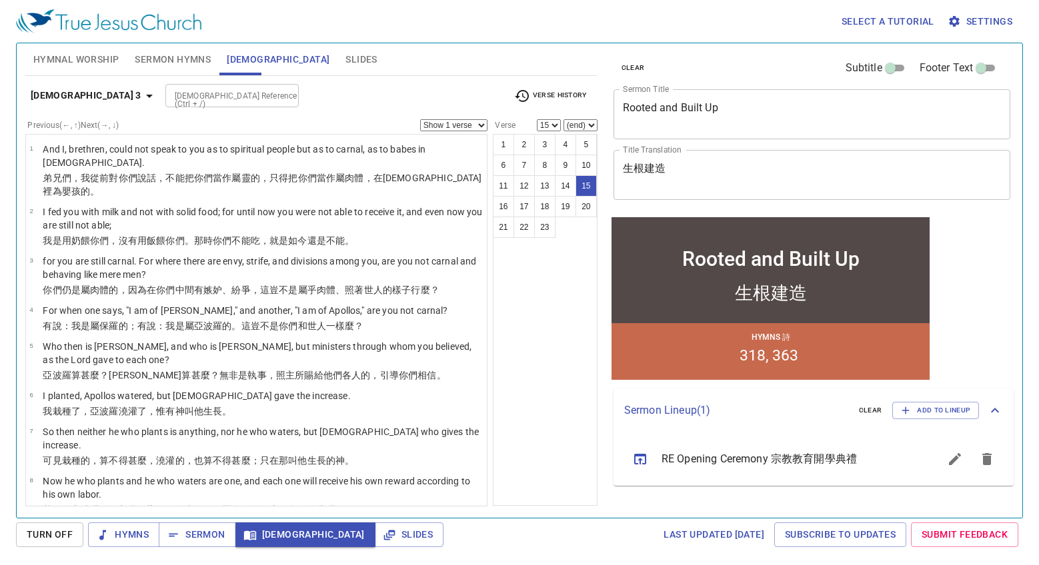
scroll to position [451, 0]
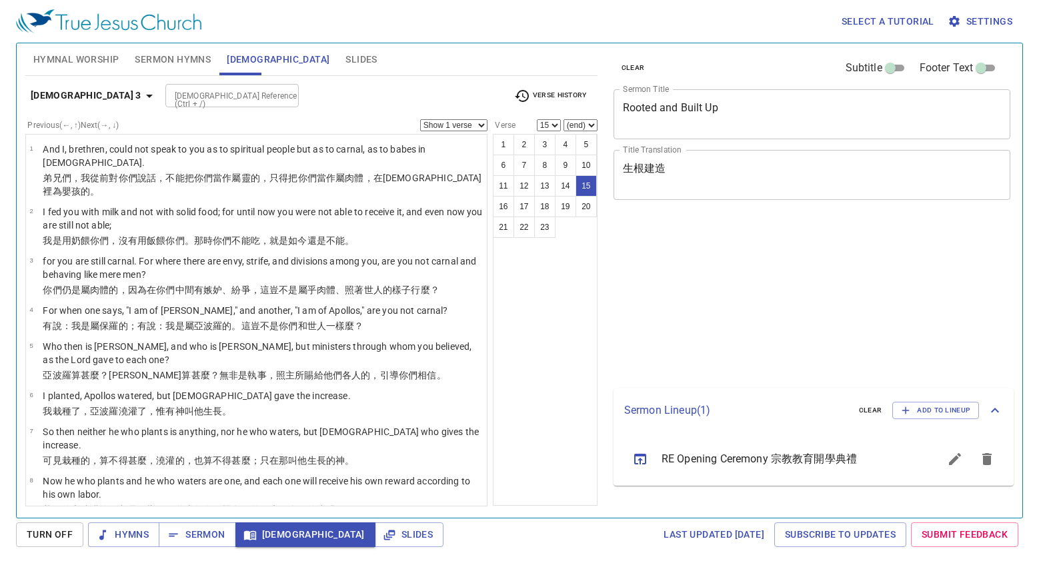
select select "15"
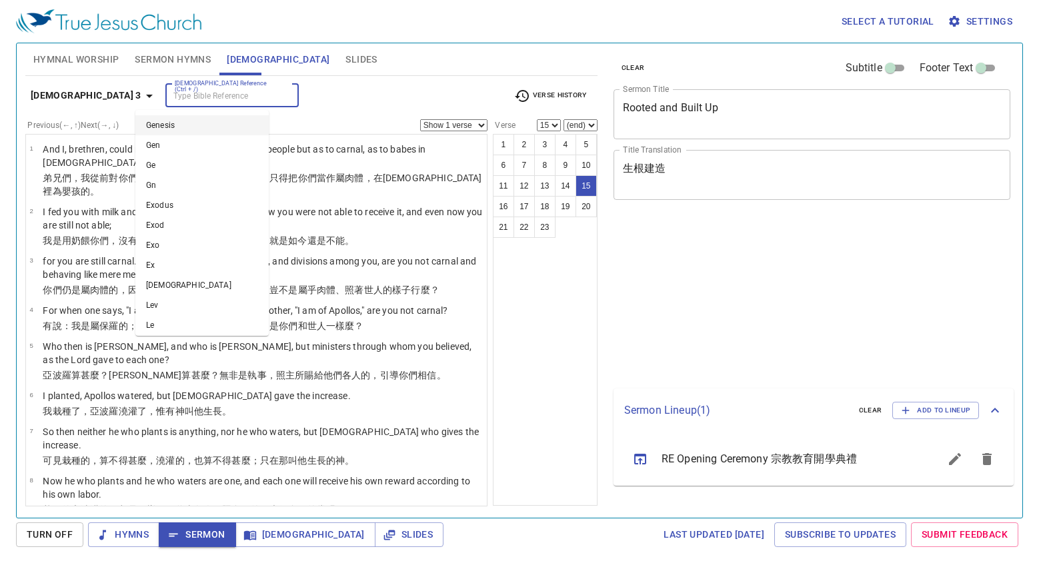
select select "15"
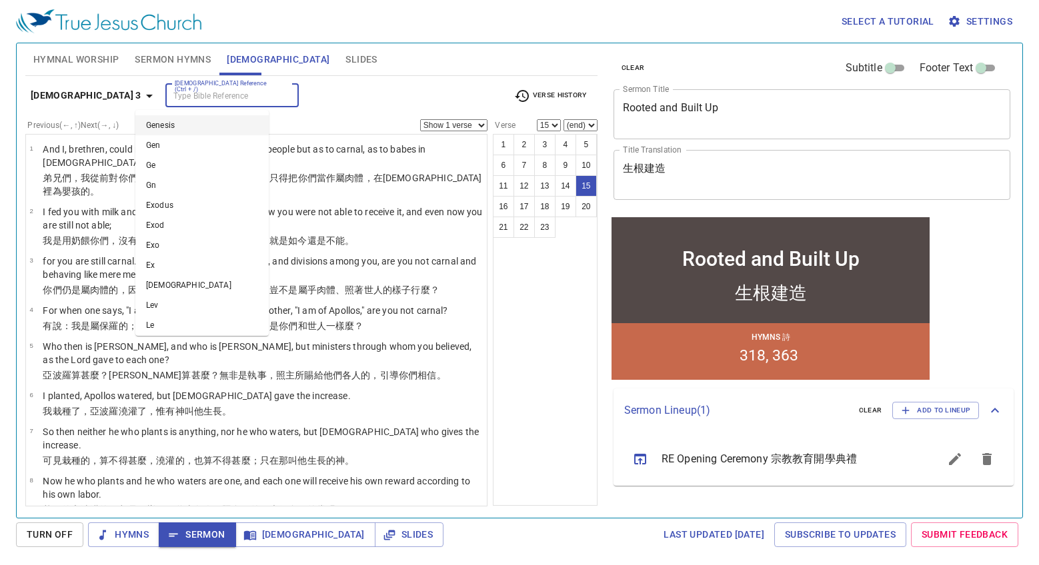
scroll to position [522, 0]
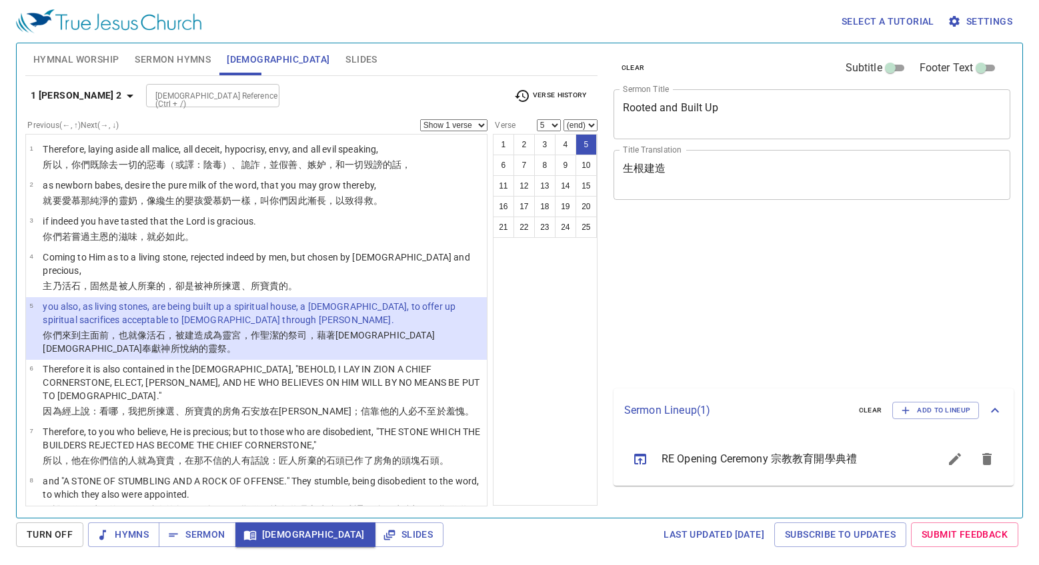
select select "5"
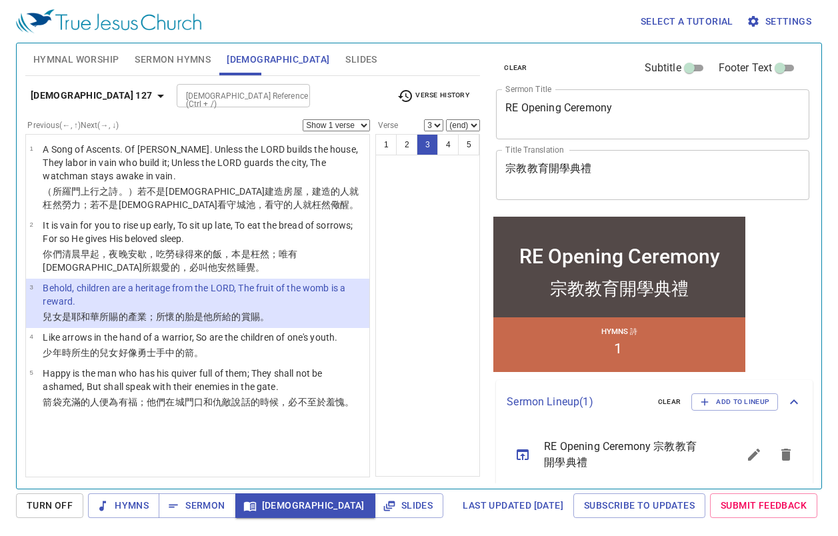
click at [313, 335] on p "Like arrows in the hand of a warrior, So are the children of one's youth." at bounding box center [190, 337] width 295 height 13
click at [299, 335] on p "Like arrows in the hand of a warrior, So are the children of one's youth." at bounding box center [190, 337] width 295 height 13
click at [295, 339] on p "Like arrows in the hand of a warrior, So are the children of one's youth." at bounding box center [190, 337] width 295 height 13
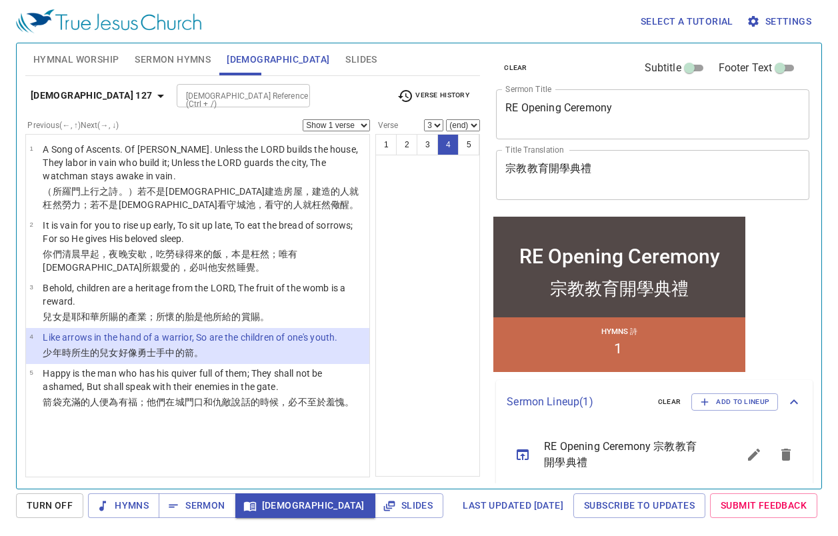
select select "4"
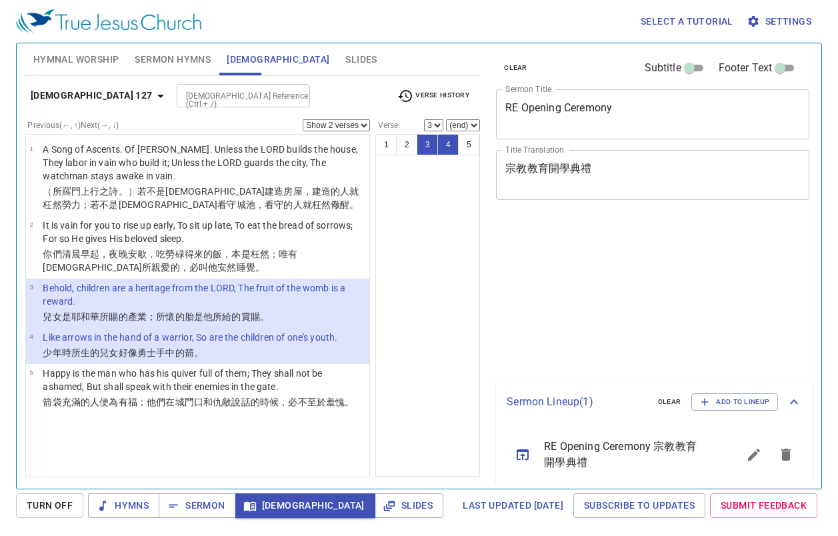
select select "2"
select select "3"
select select "2"
select select "3"
select select "2"
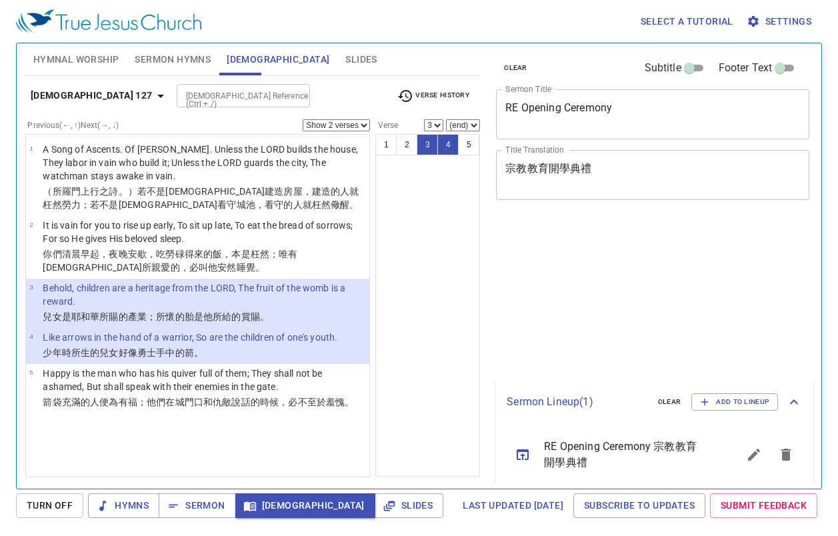
select select "3"
select select "2"
select select "3"
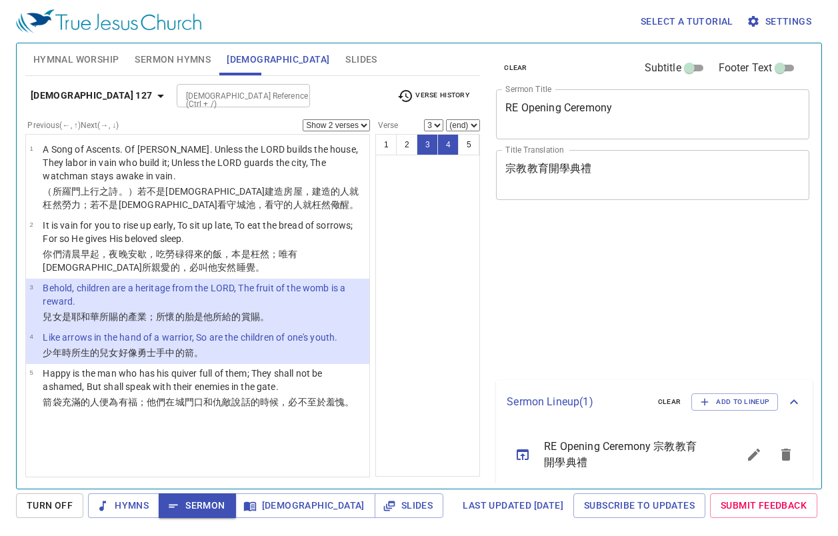
select select "2"
select select "3"
select select "2"
select select "3"
select select "2"
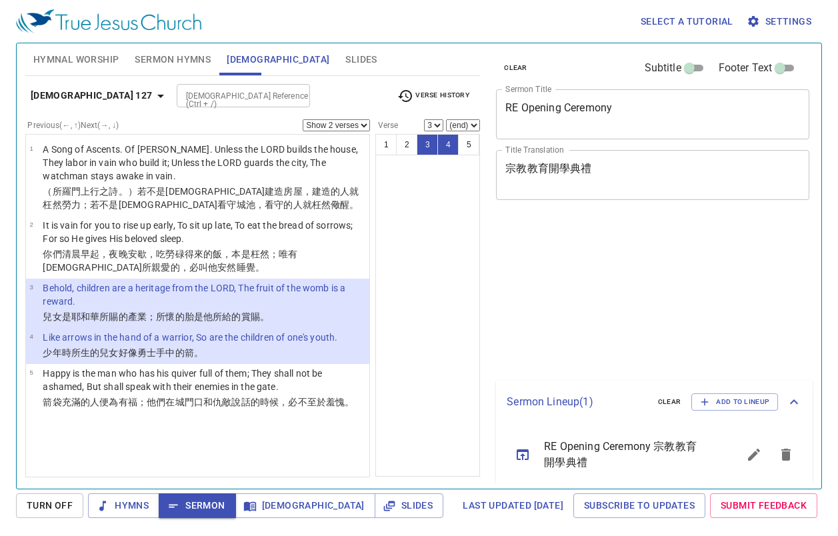
select select "3"
